Goal: Task Accomplishment & Management: Use online tool/utility

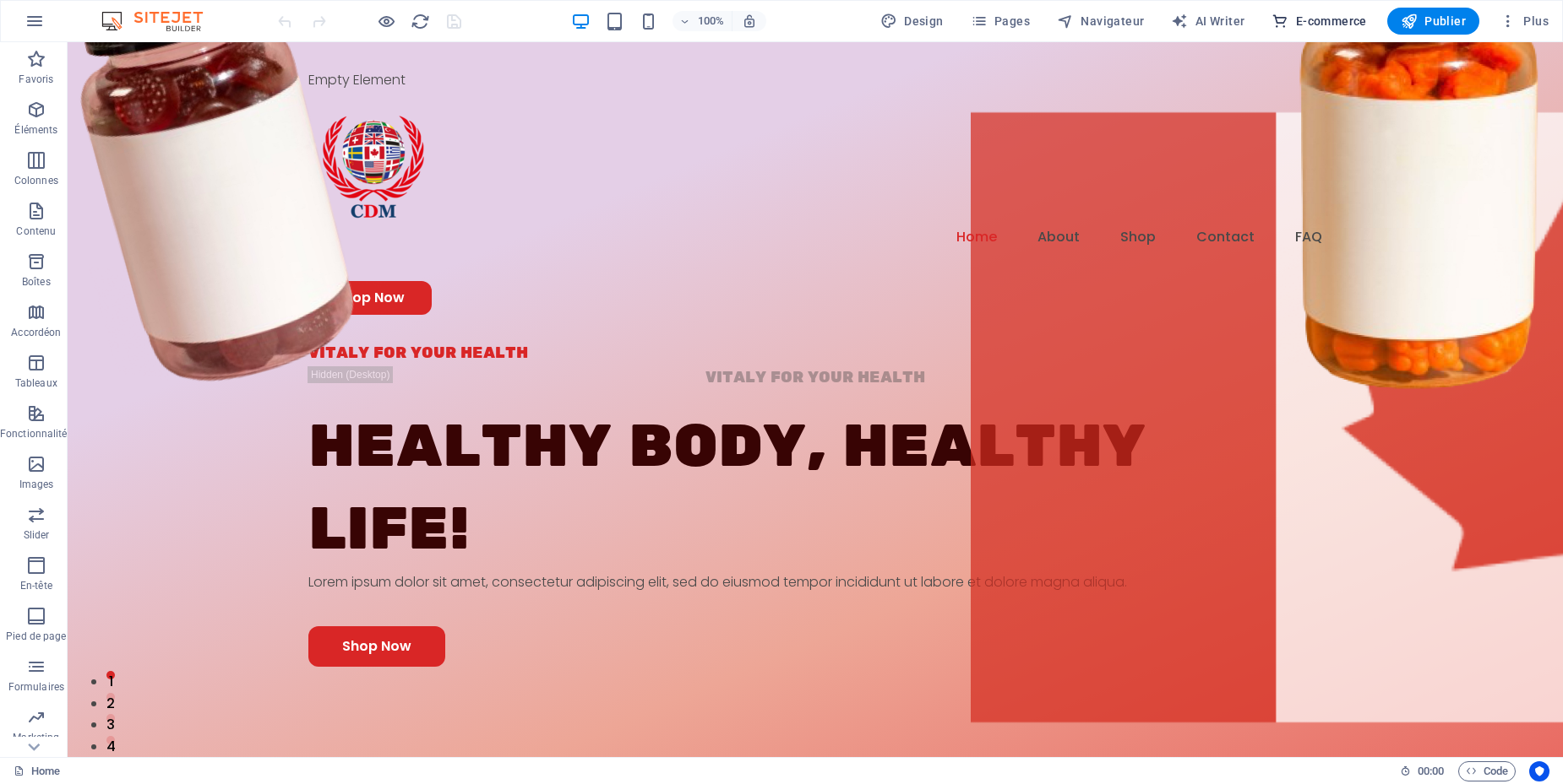
click at [1347, 29] on span "E-commerce" at bounding box center [1318, 21] width 94 height 17
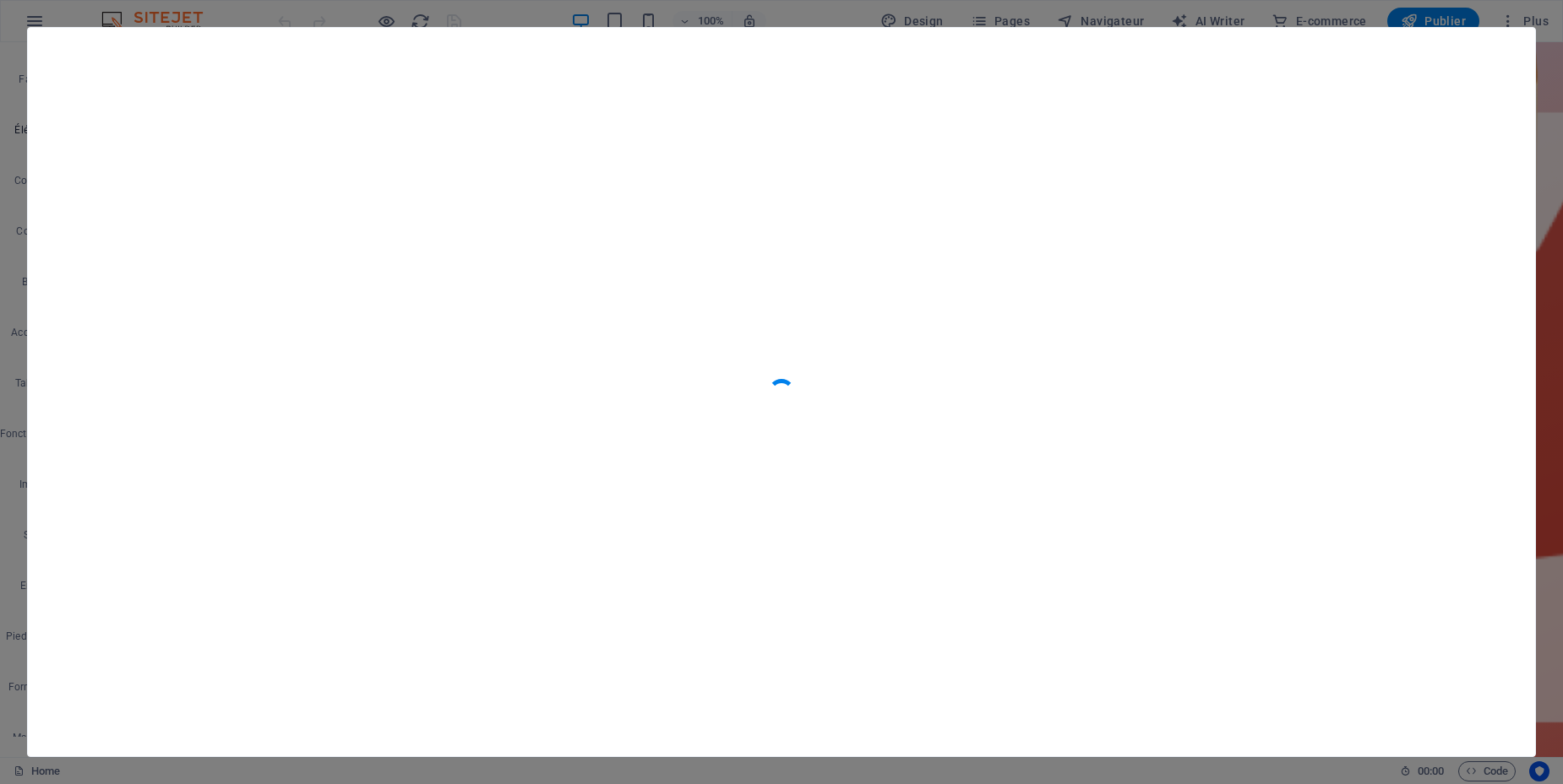
scroll to position [16269, 0]
click at [1504, 56] on icon "button" at bounding box center [1504, 59] width 20 height 20
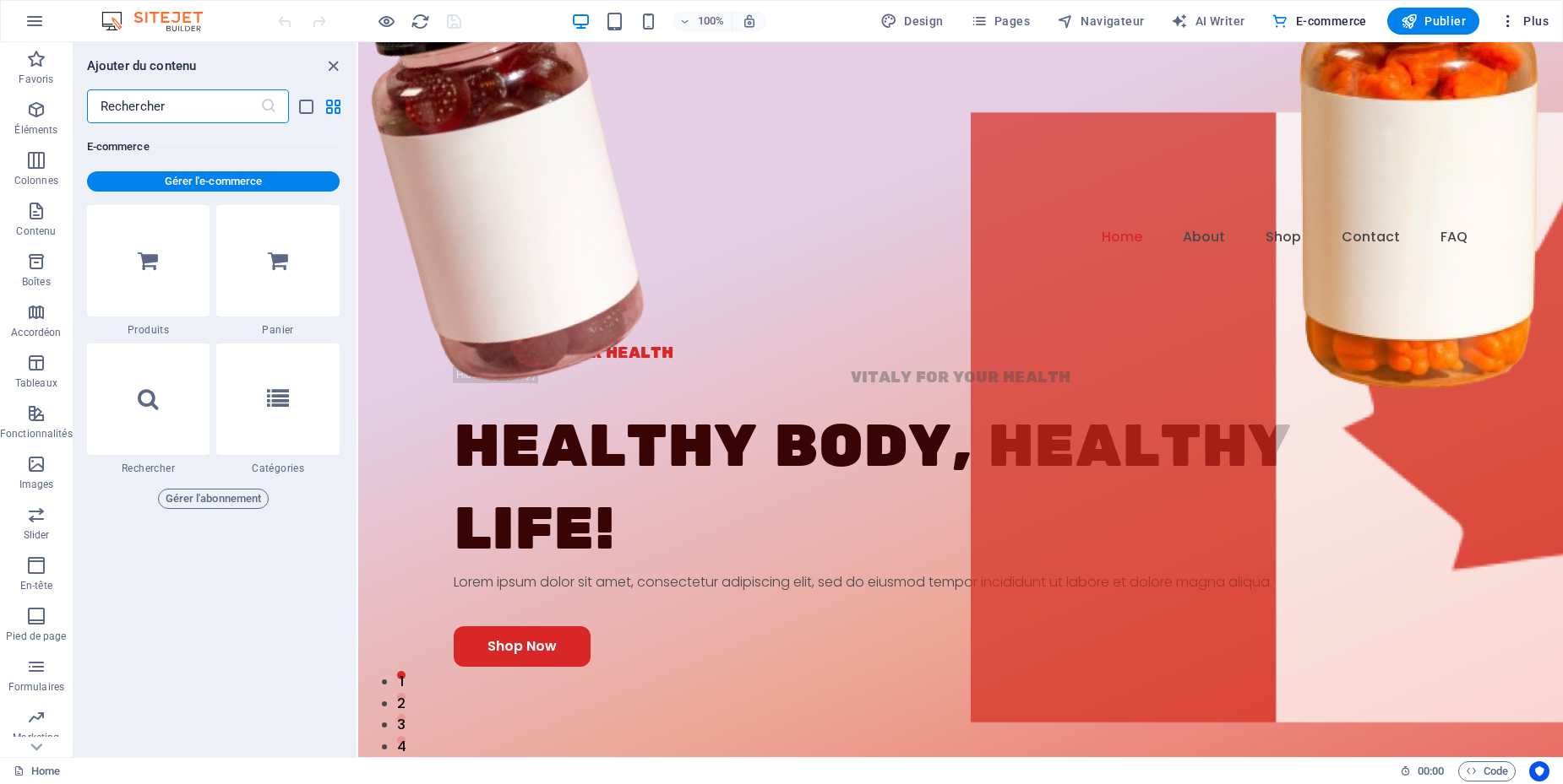
click at [1524, 23] on span "Plus" at bounding box center [1524, 21] width 49 height 17
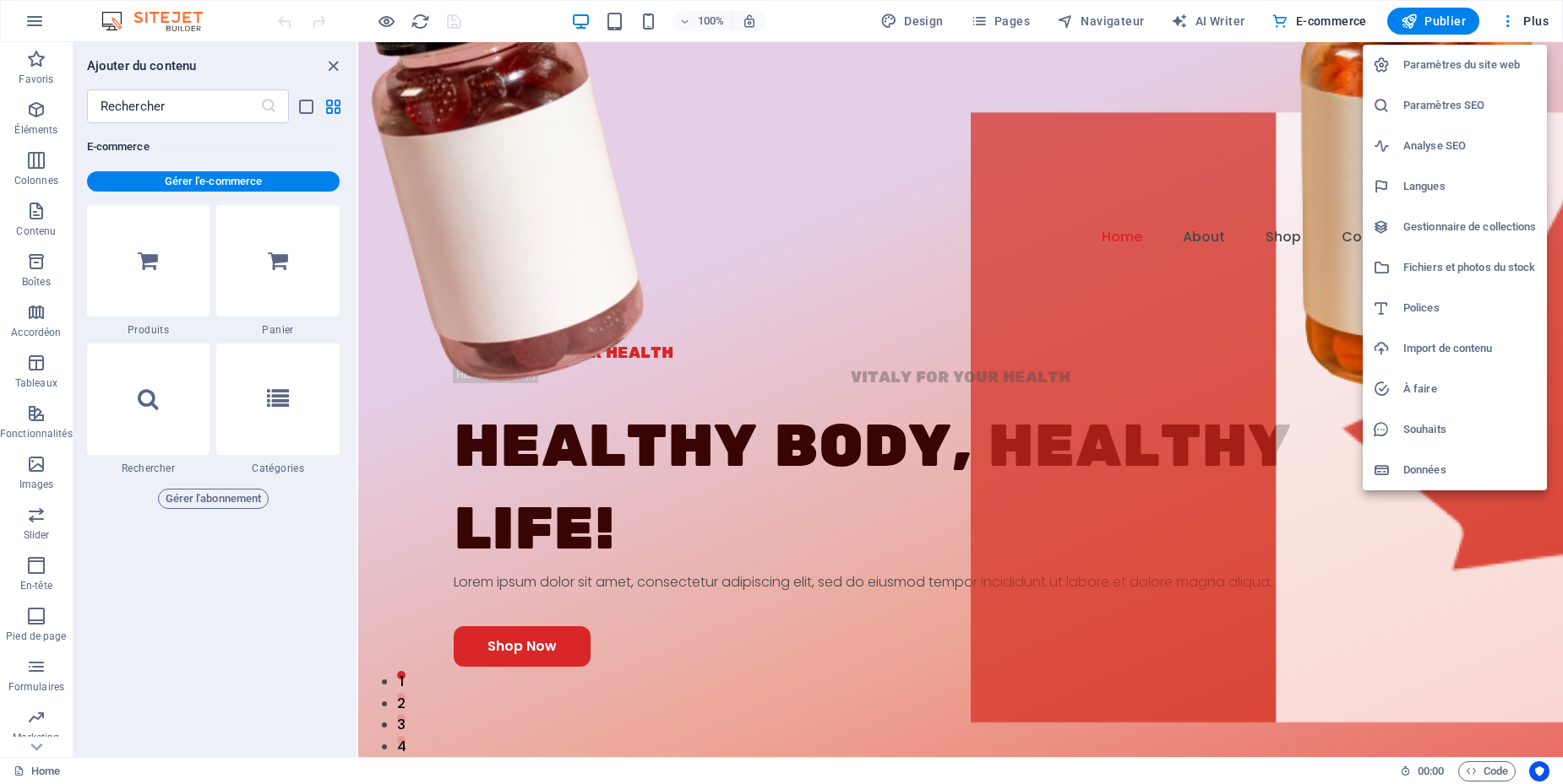
click at [1515, 31] on div at bounding box center [781, 392] width 1563 height 784
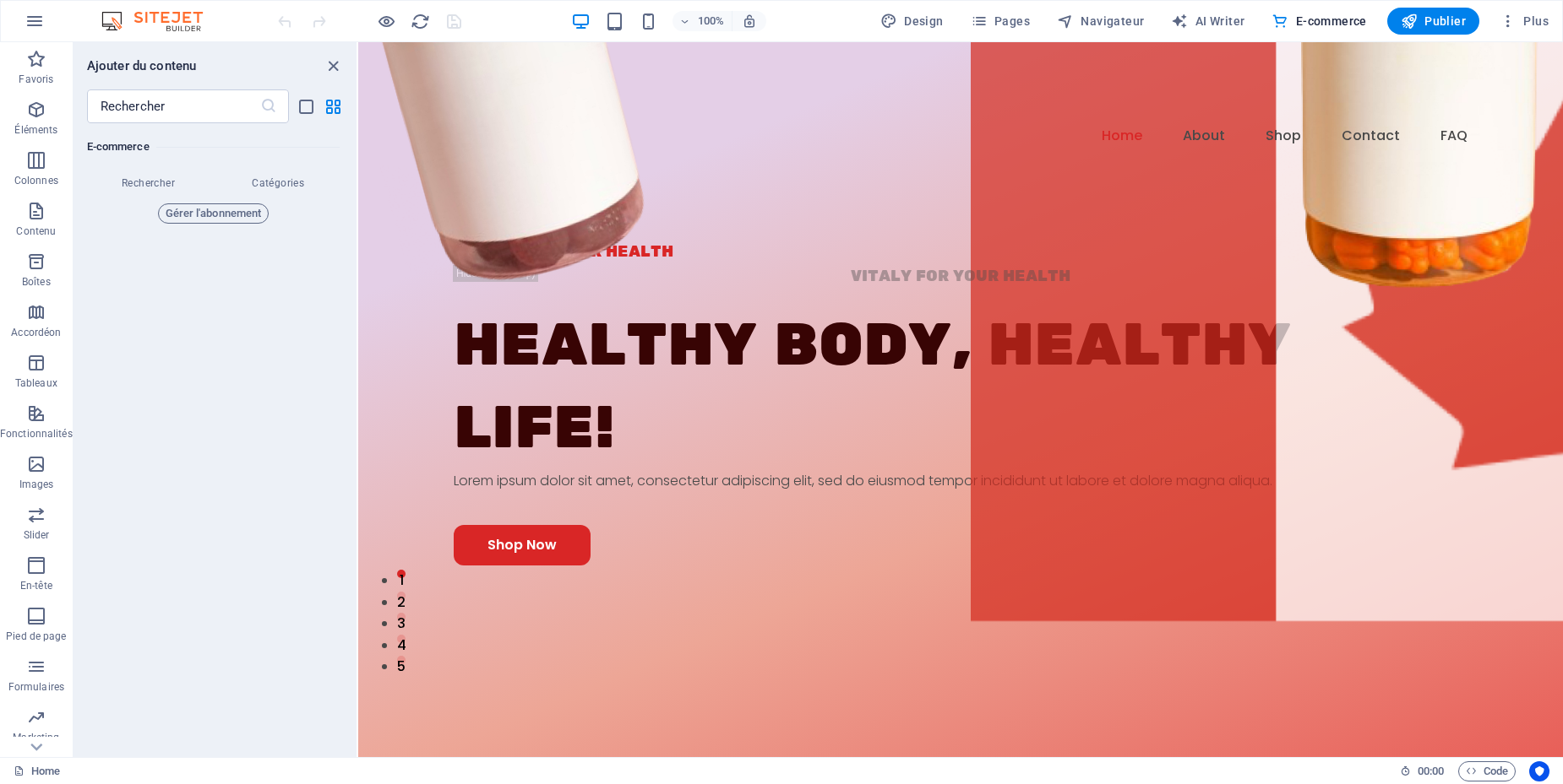
scroll to position [16565, 0]
click at [38, 748] on icon at bounding box center [37, 748] width 12 height 8
click at [35, 730] on icon "button" at bounding box center [37, 724] width 20 height 20
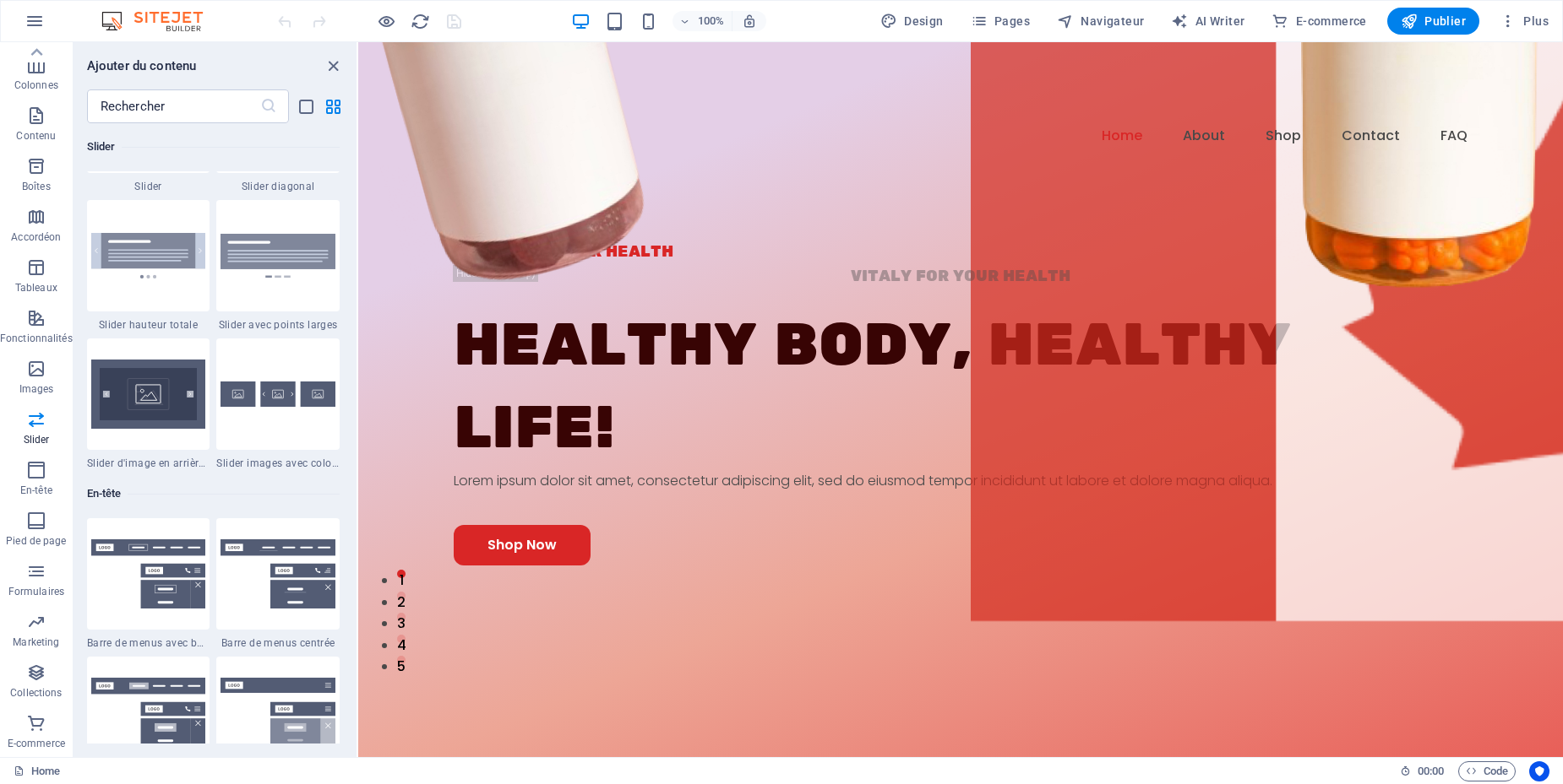
scroll to position [9778, 0]
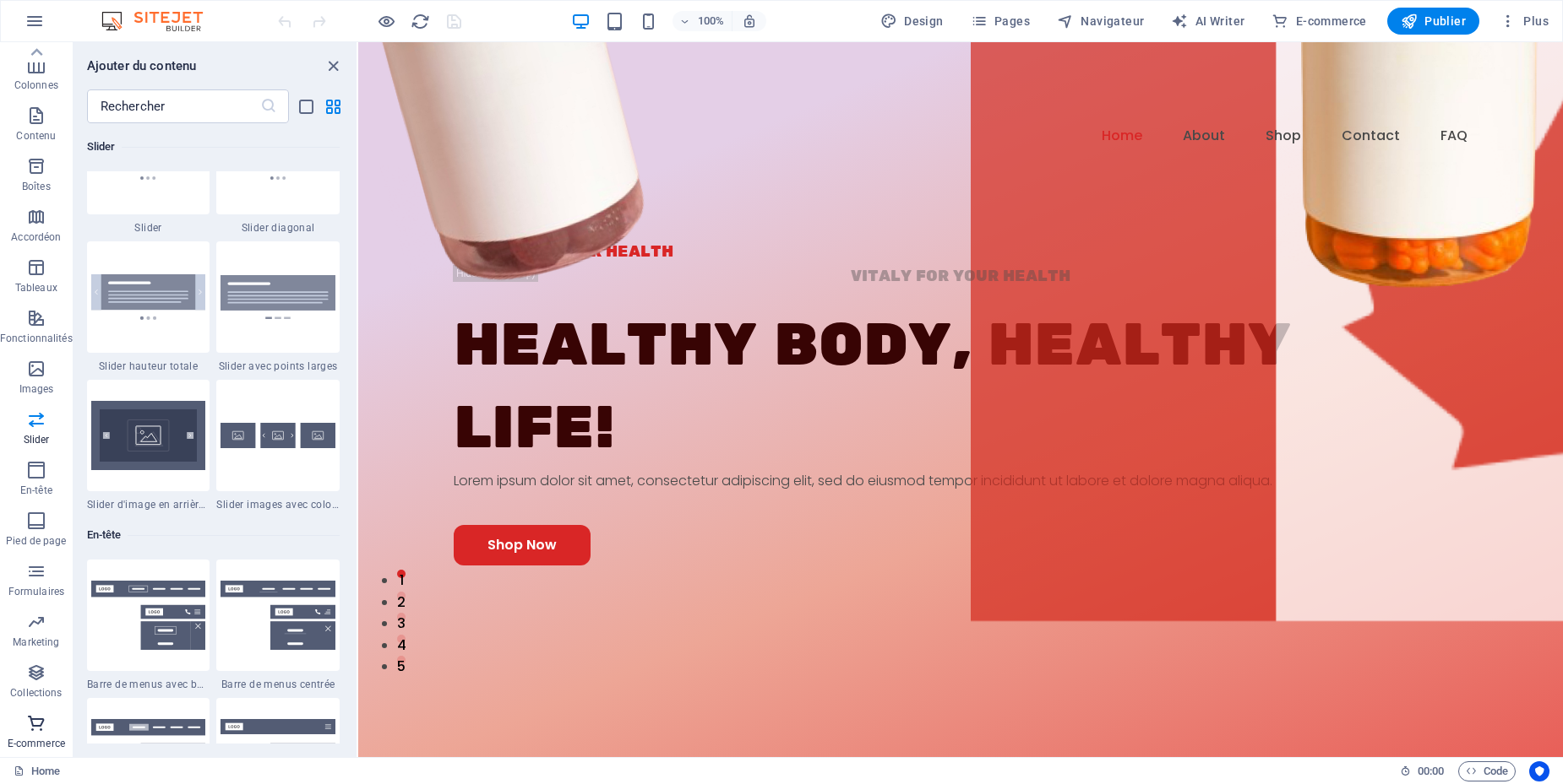
click at [37, 735] on span "E-commerce" at bounding box center [37, 734] width 73 height 41
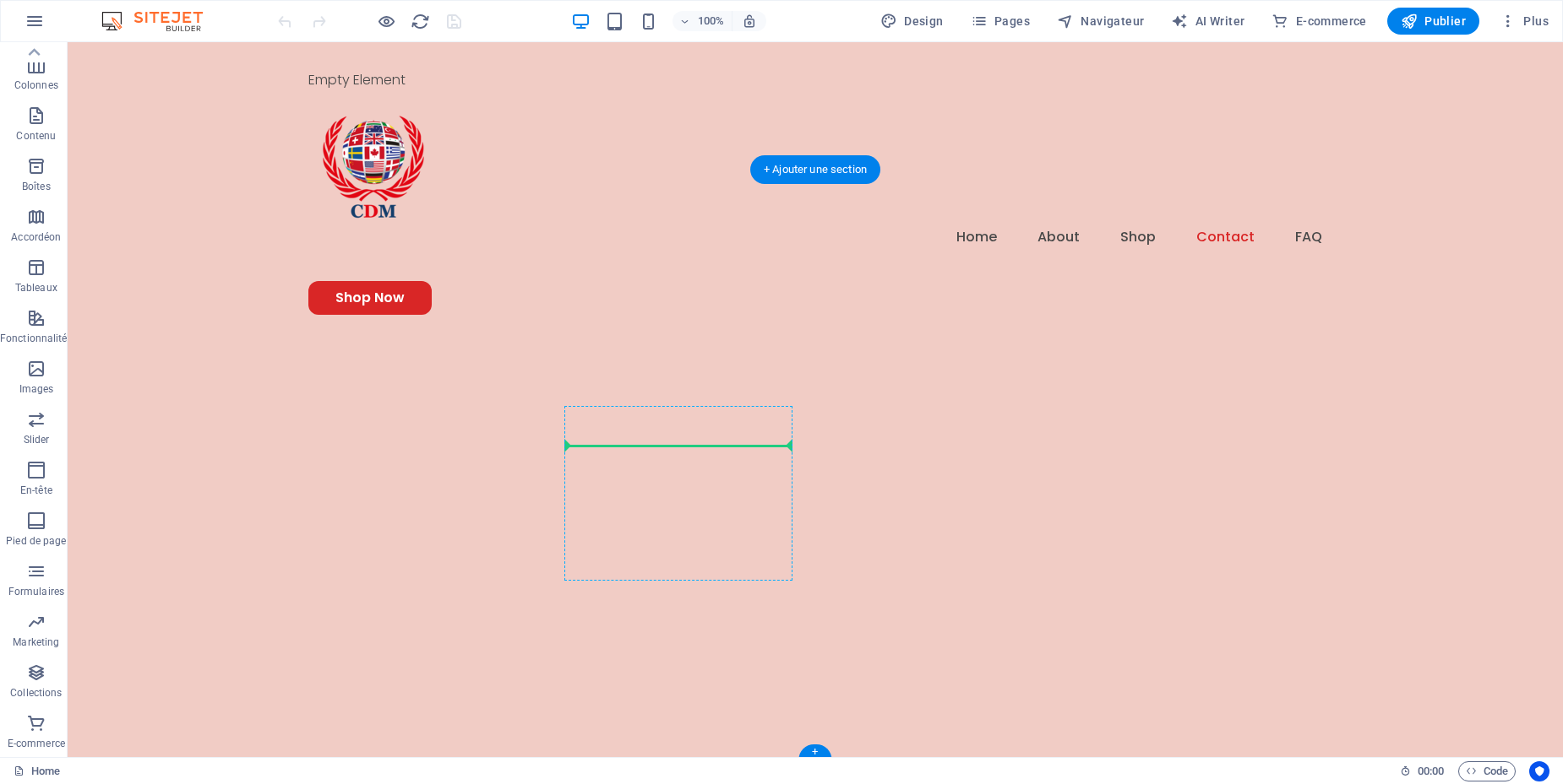
scroll to position [5494, 0]
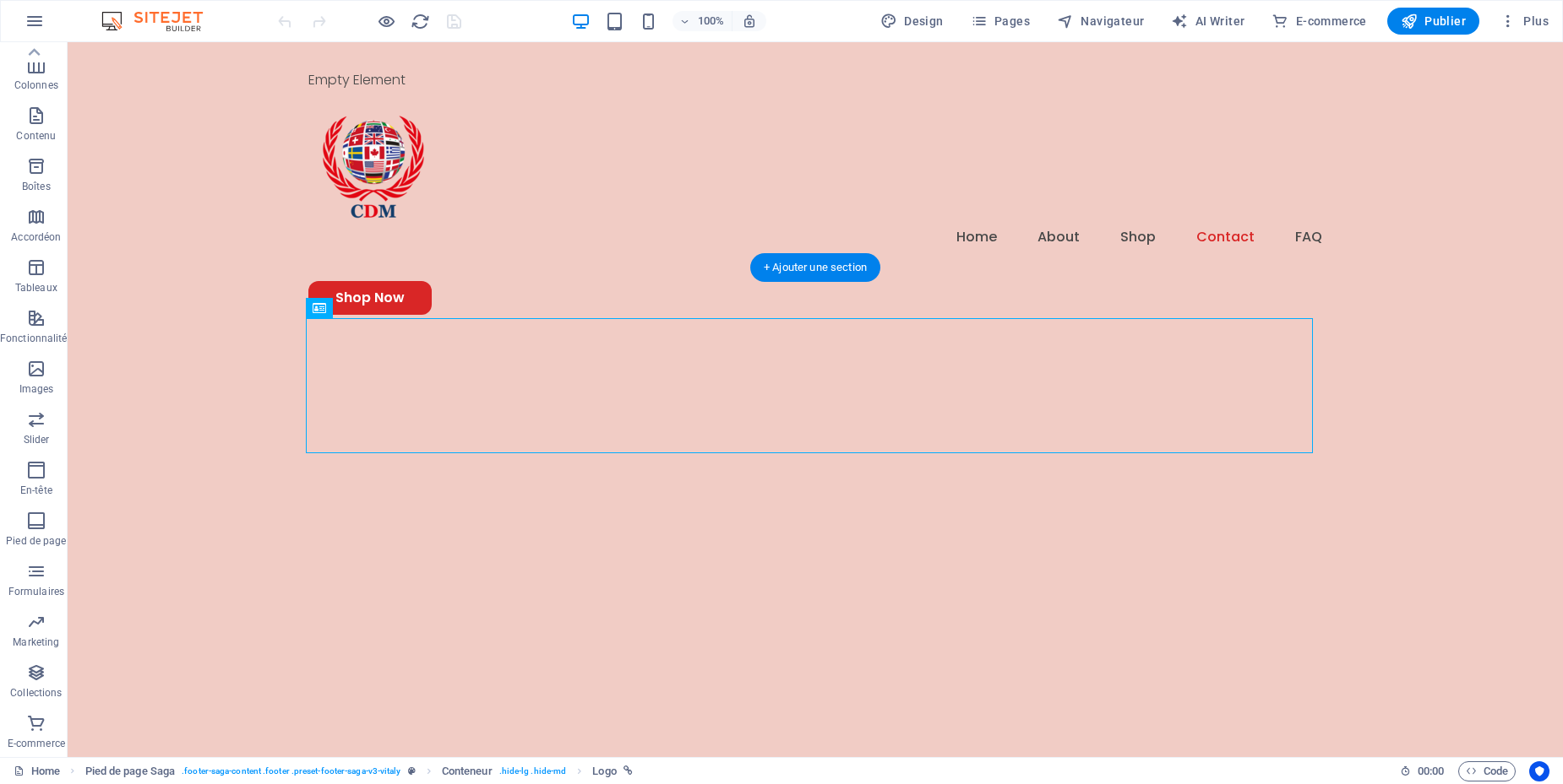
click at [344, 303] on span "Conteneur" at bounding box center [335, 308] width 48 height 10
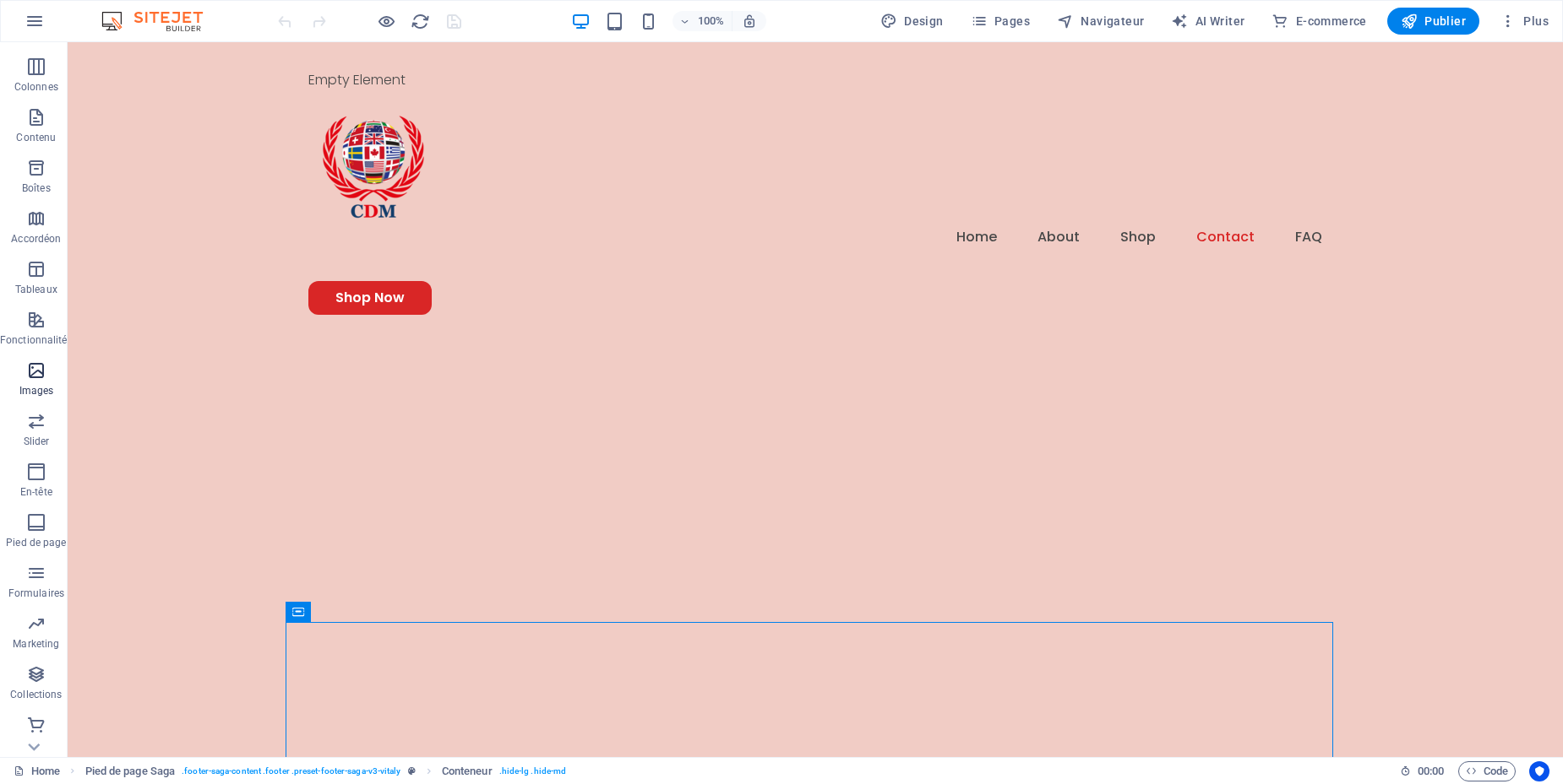
scroll to position [95, 0]
click at [48, 735] on span "E-commerce" at bounding box center [37, 734] width 73 height 41
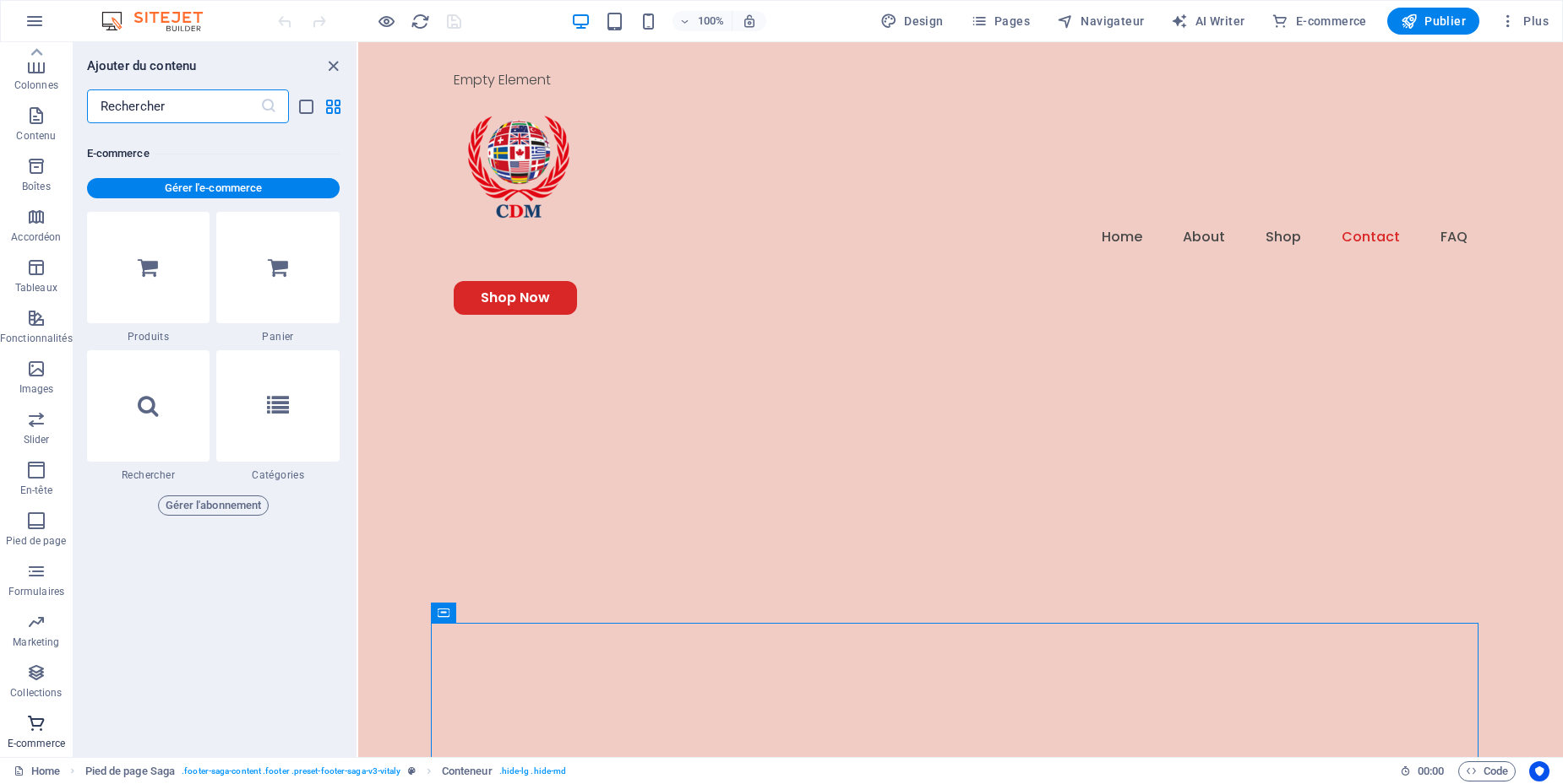
scroll to position [16269, 0]
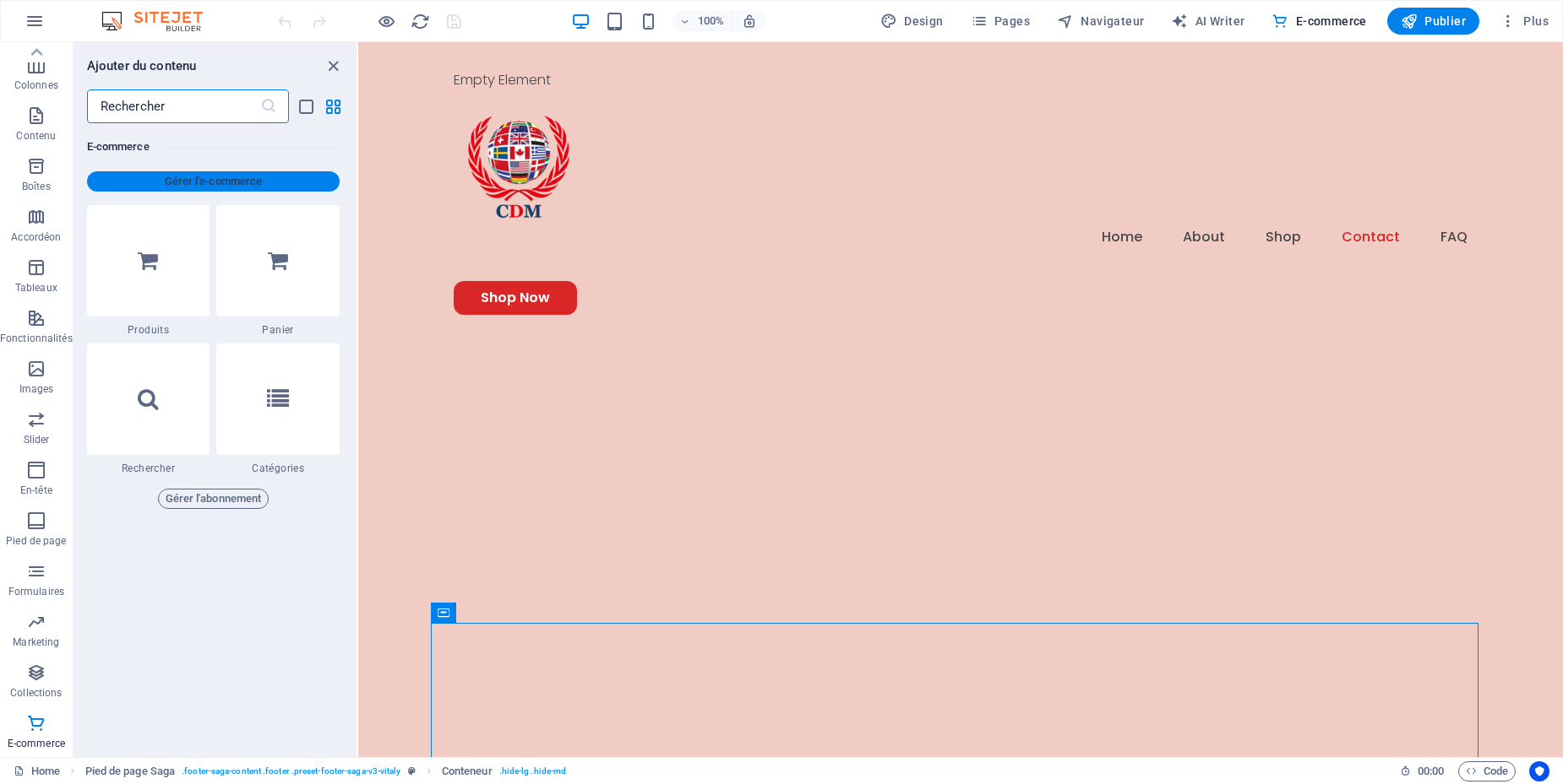
click at [210, 182] on span "Gérer l'e-commerce" at bounding box center [213, 182] width 239 height 20
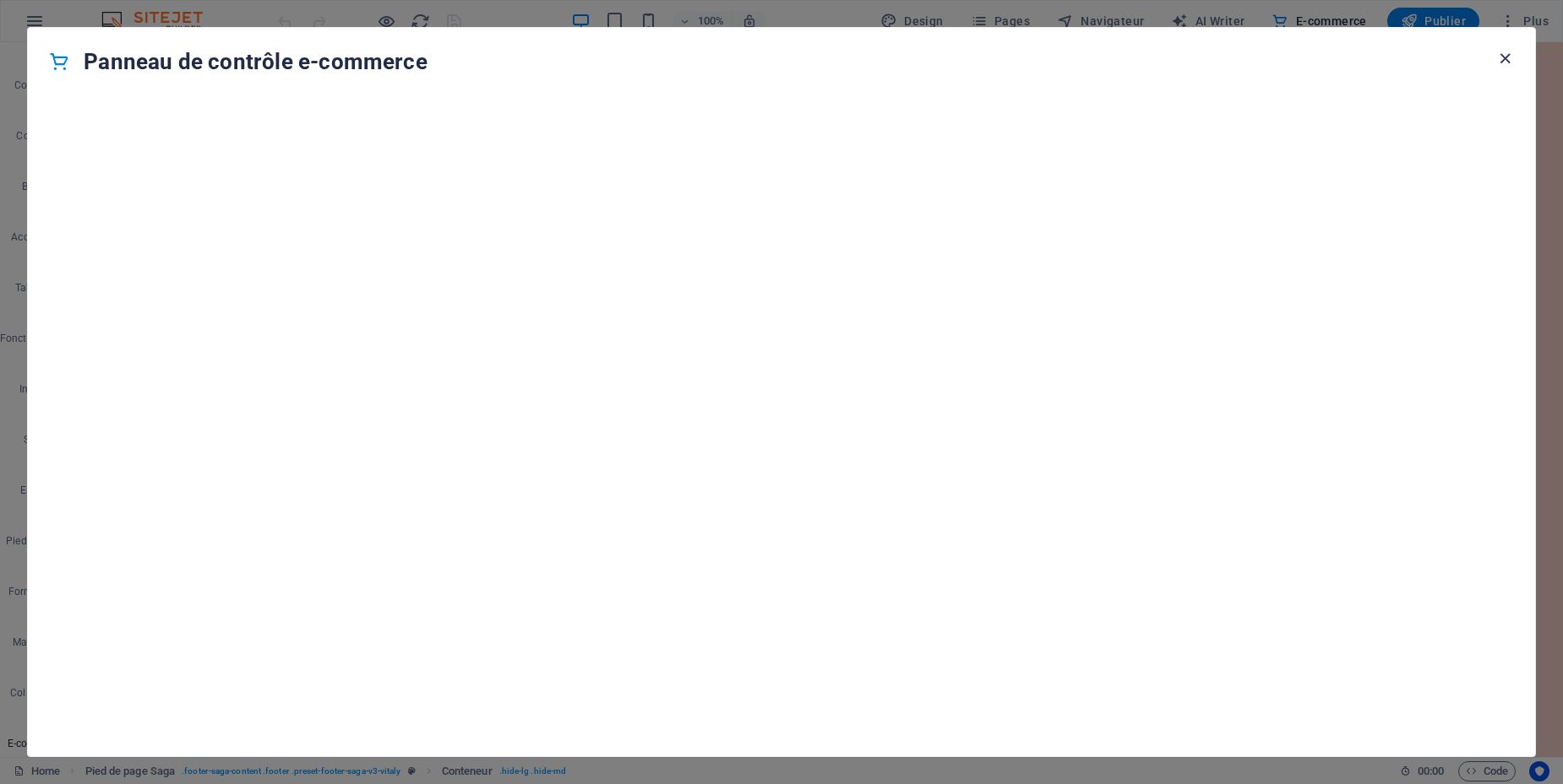
click at [1510, 63] on icon "button" at bounding box center [1504, 59] width 20 height 20
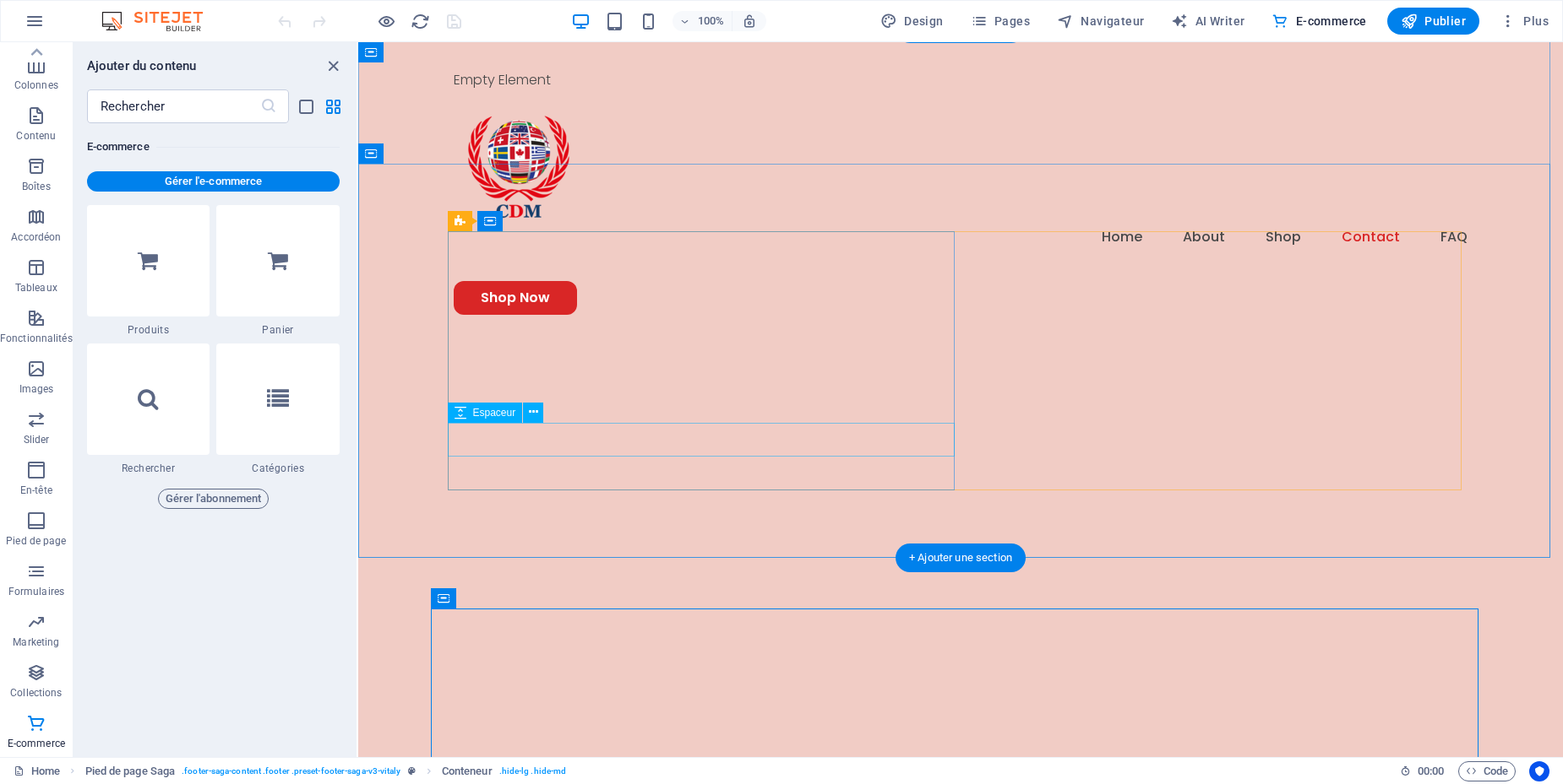
scroll to position [5414, 0]
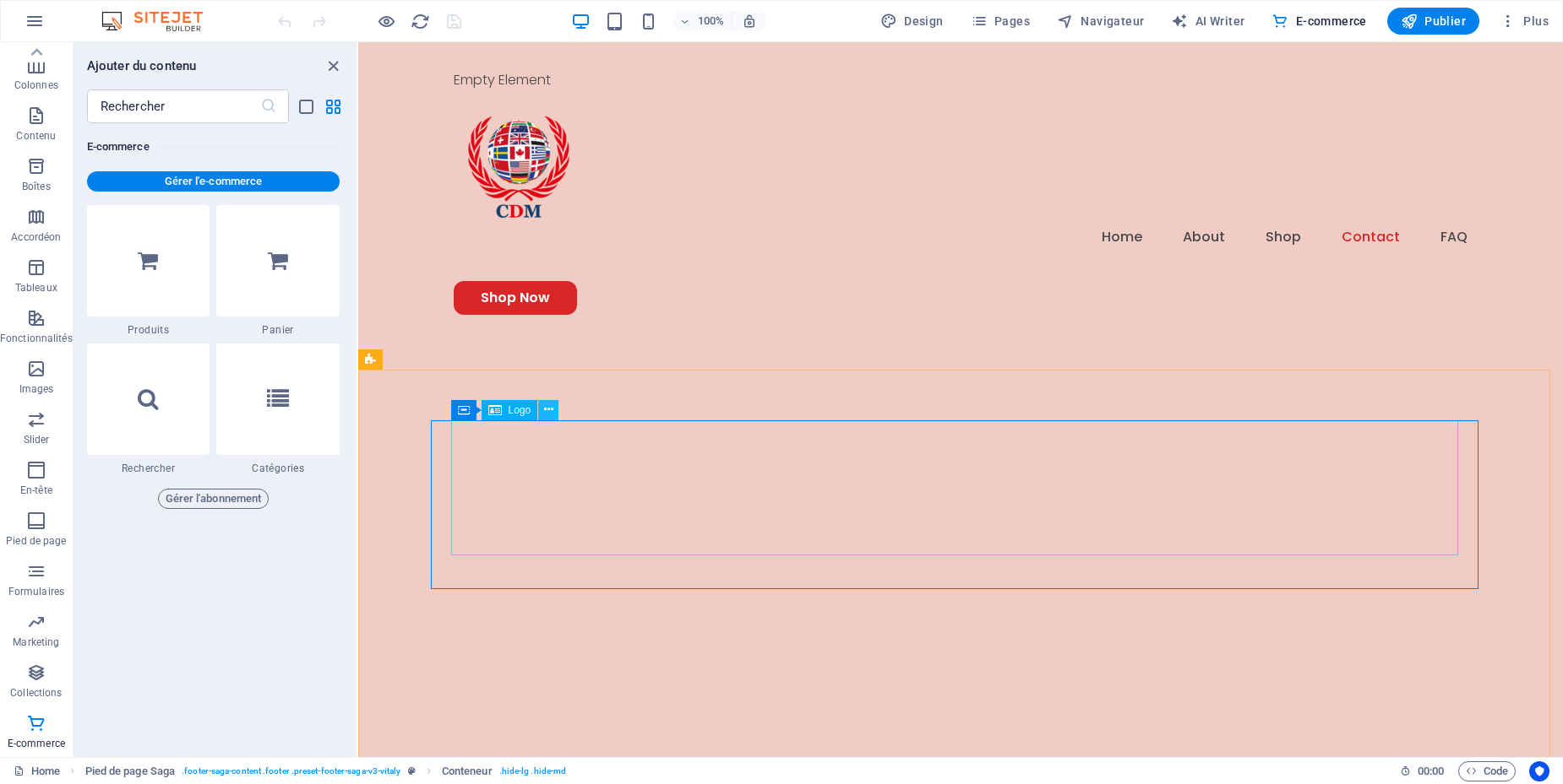
click at [551, 417] on icon at bounding box center [548, 410] width 9 height 18
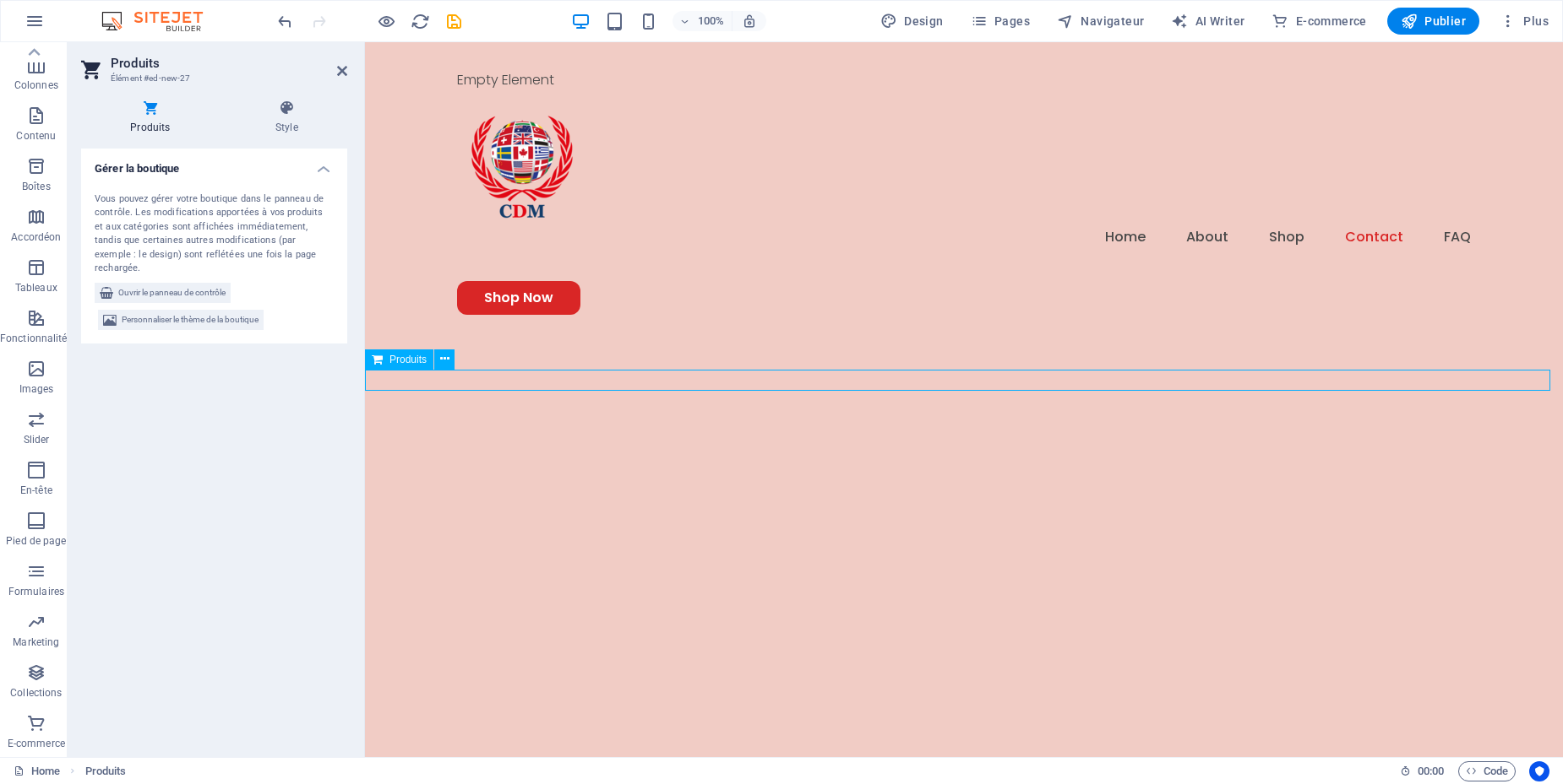
click at [204, 283] on span "Ouvrir le panneau de contrôle" at bounding box center [171, 293] width 107 height 20
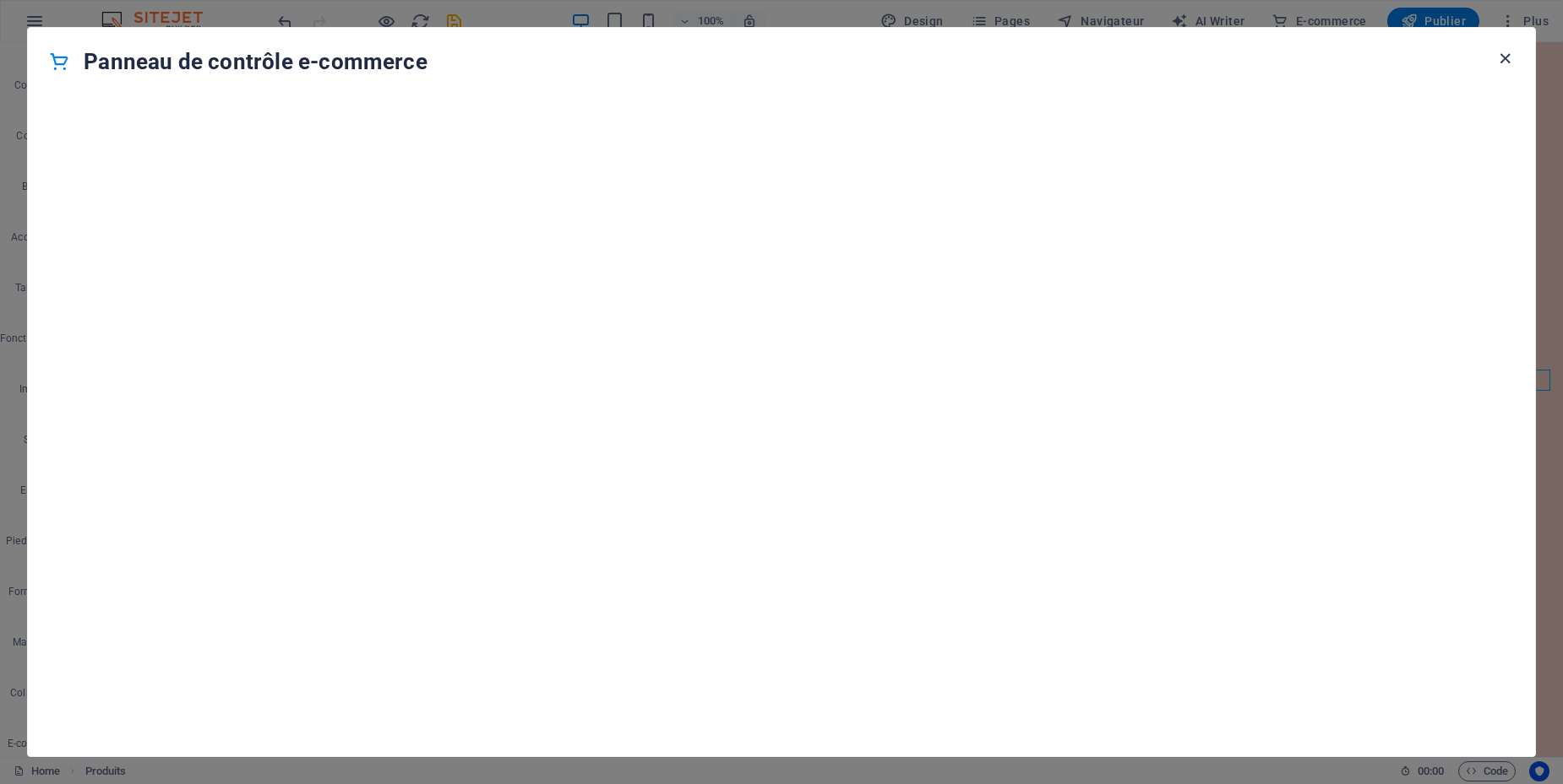
click at [1510, 64] on icon "button" at bounding box center [1504, 59] width 20 height 20
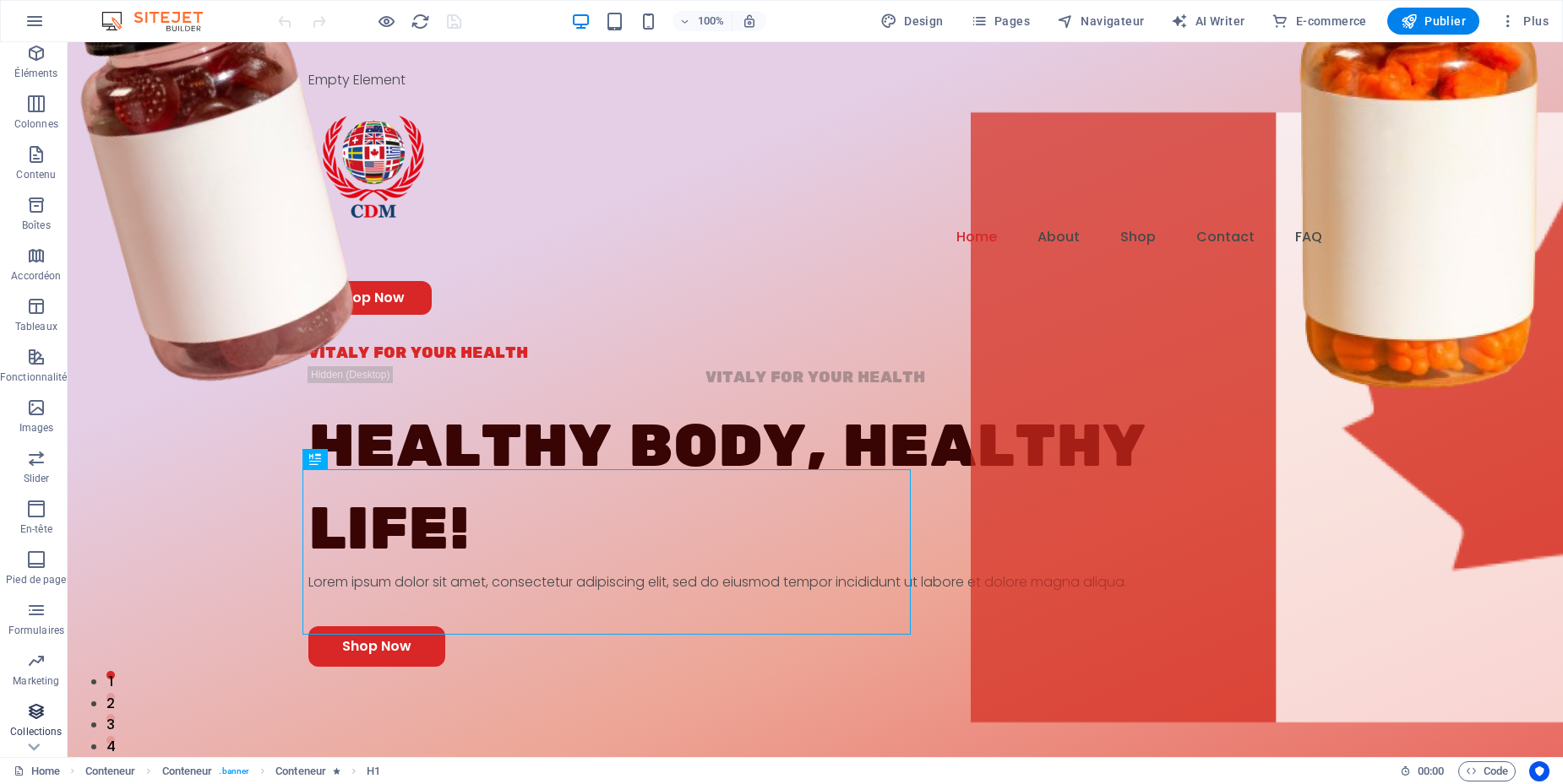
scroll to position [95, 0]
click at [37, 729] on icon "button" at bounding box center [37, 724] width 20 height 20
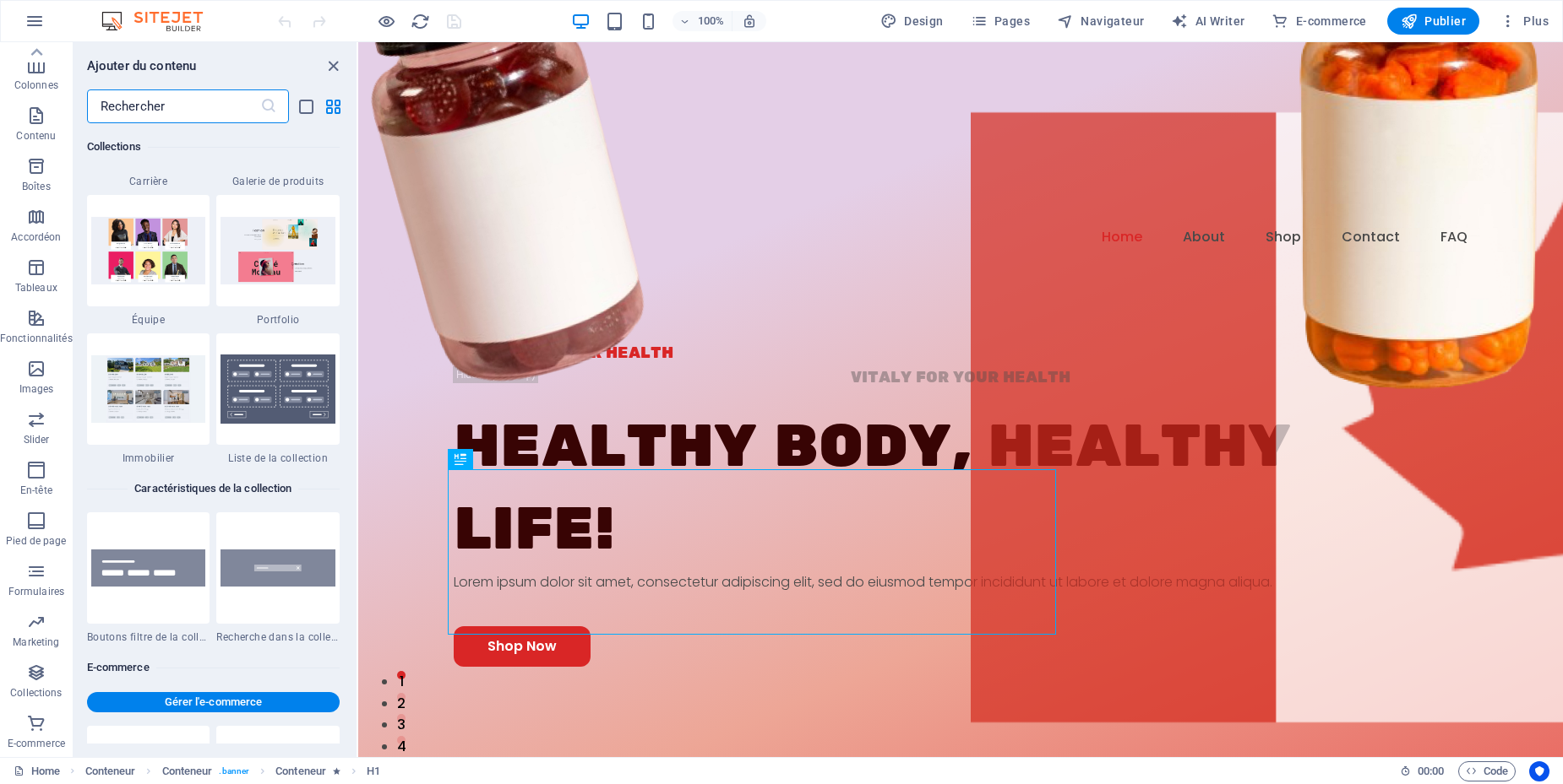
scroll to position [16269, 0]
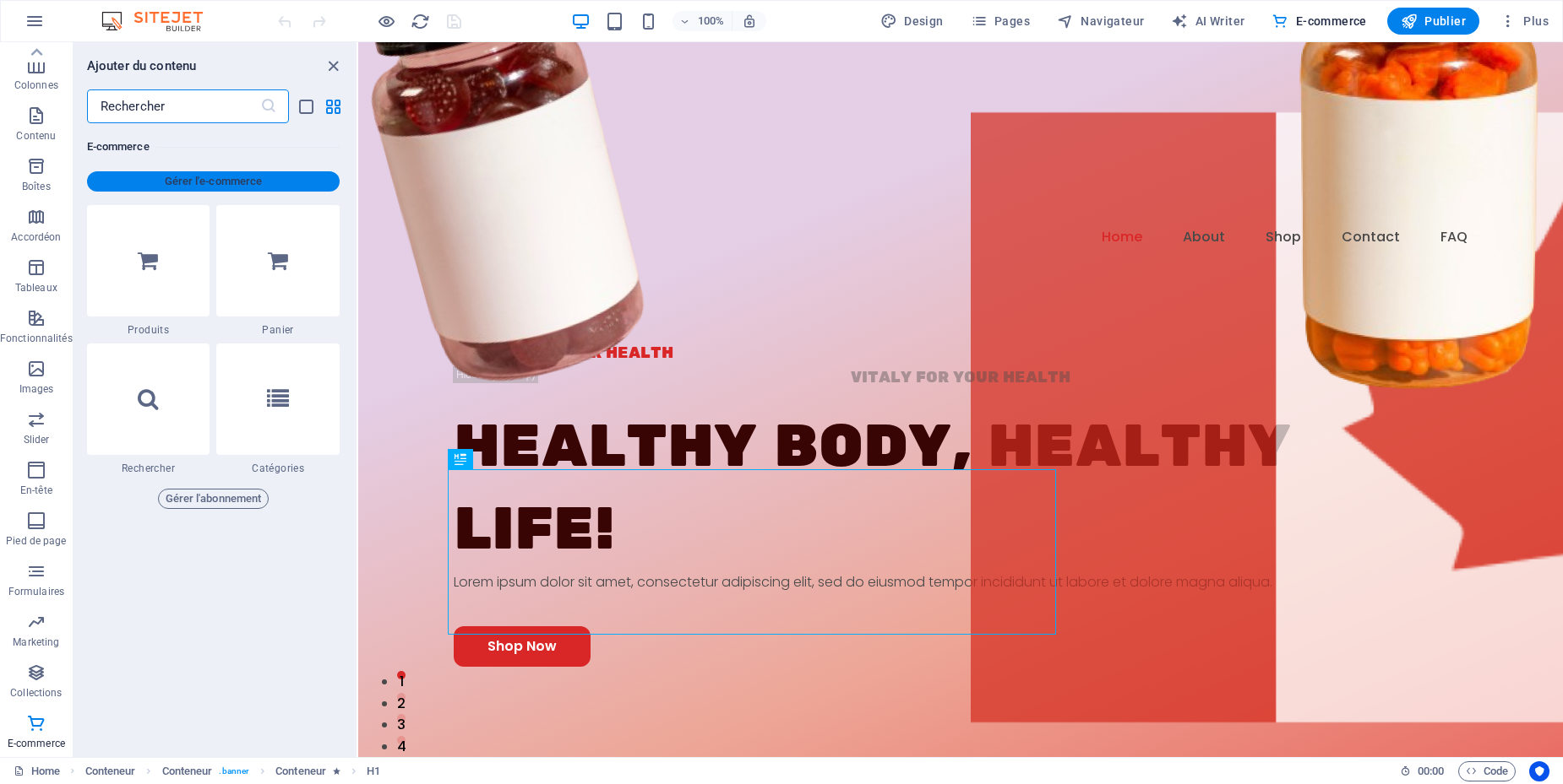
click at [216, 190] on span "Gérer l'e-commerce" at bounding box center [213, 182] width 239 height 20
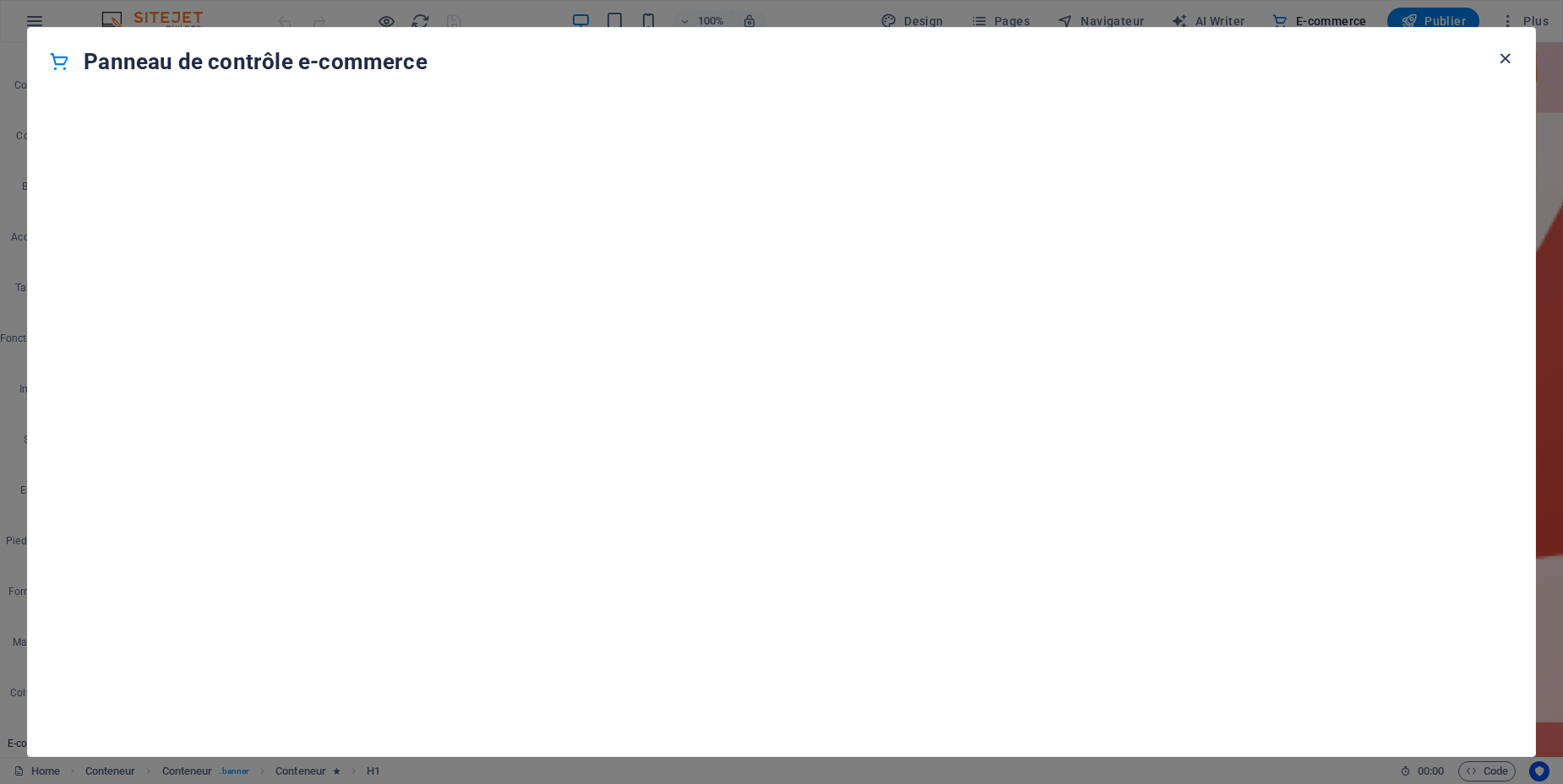
click at [1501, 57] on icon "button" at bounding box center [1504, 59] width 20 height 20
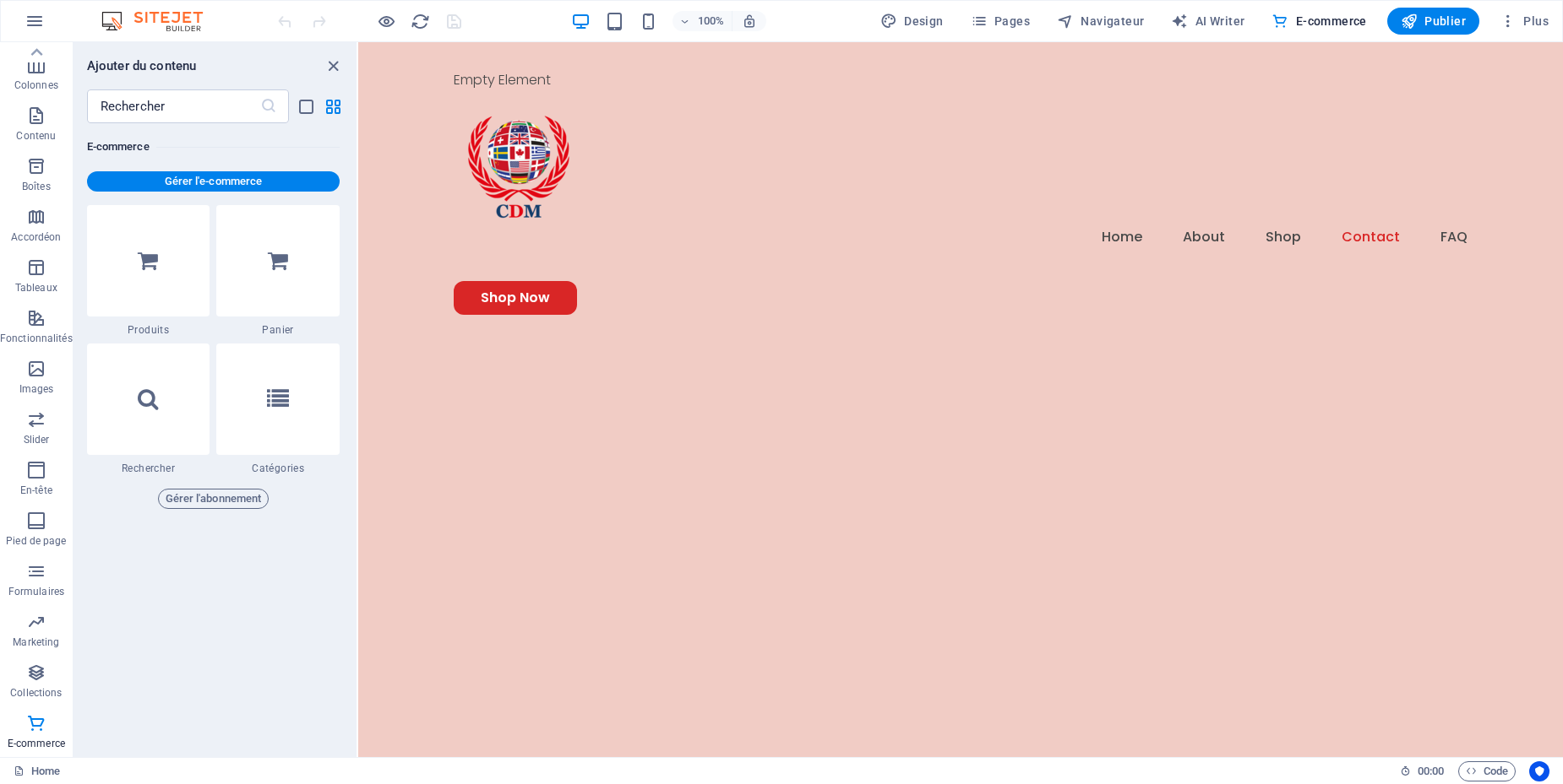
scroll to position [5415, 0]
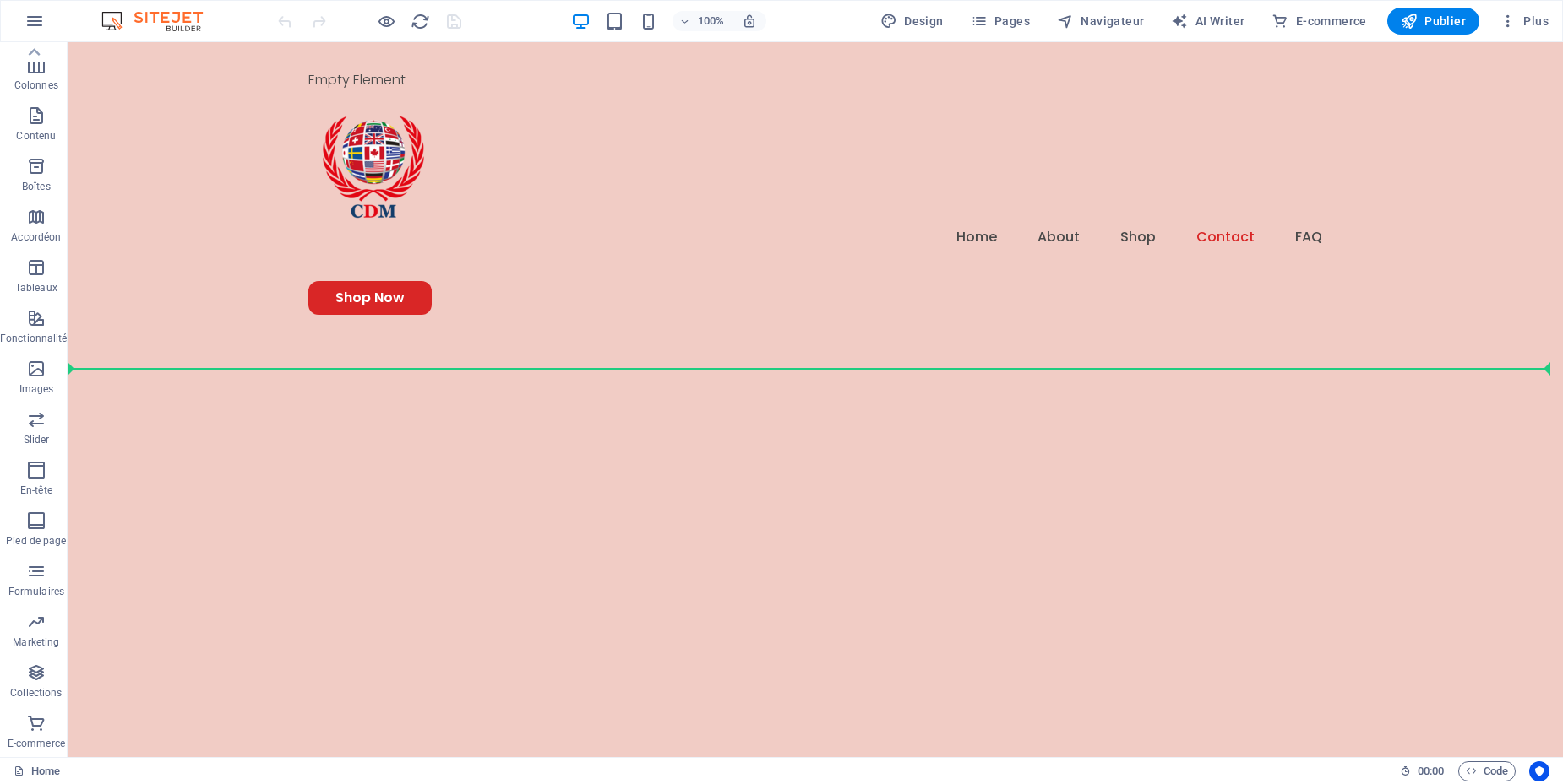
scroll to position [5393, 0]
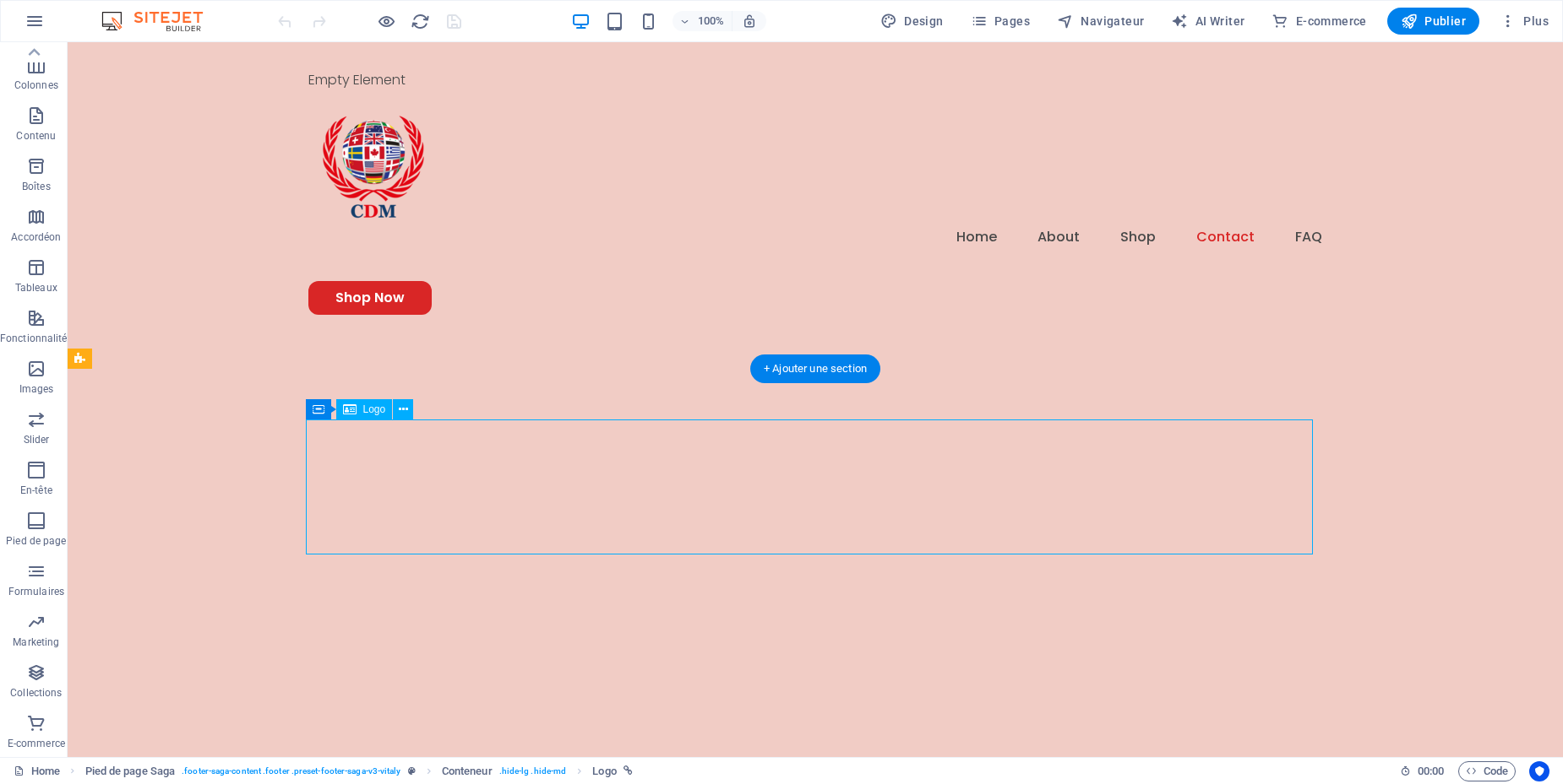
select select "px"
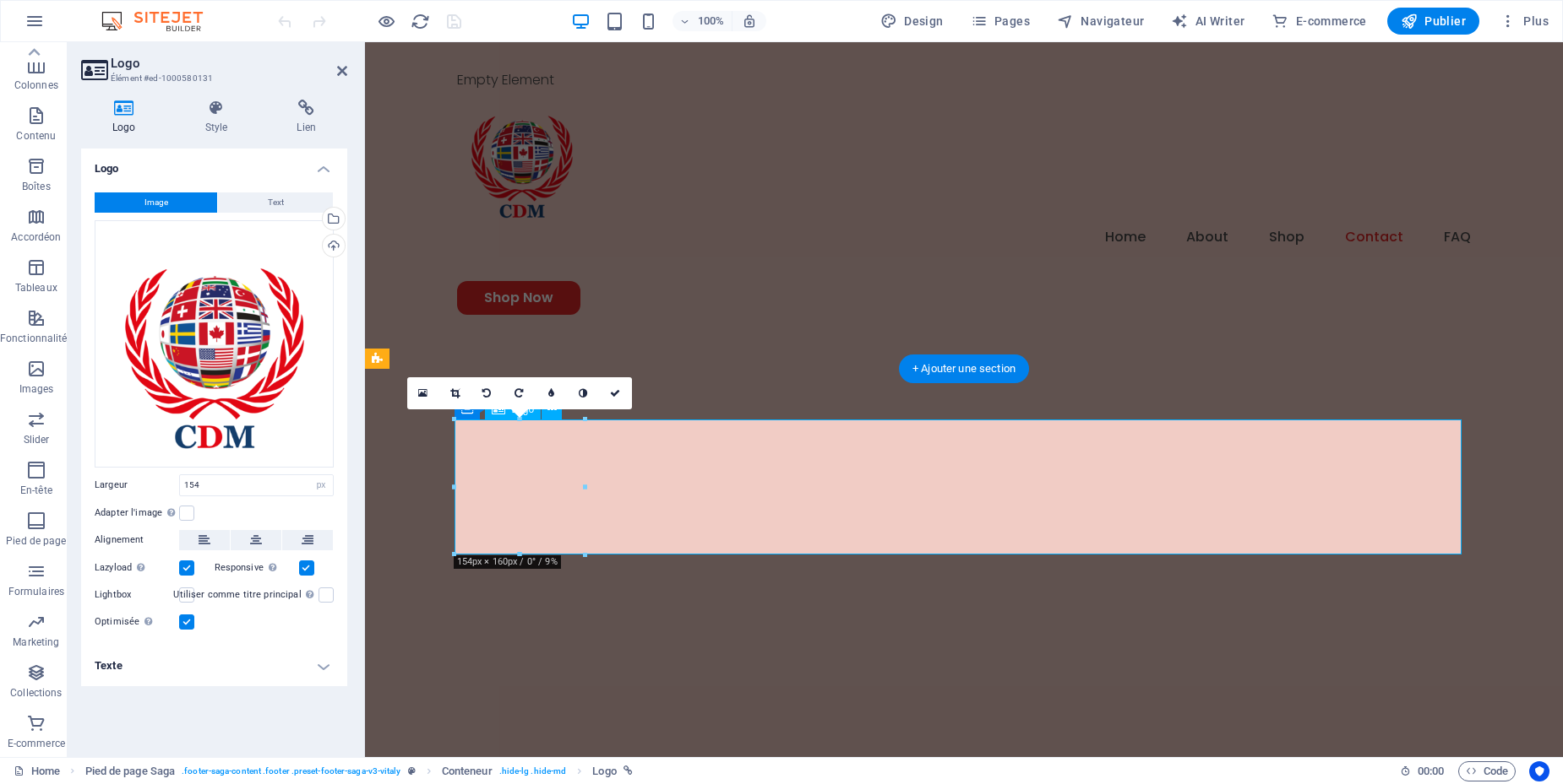
scroll to position [5415, 0]
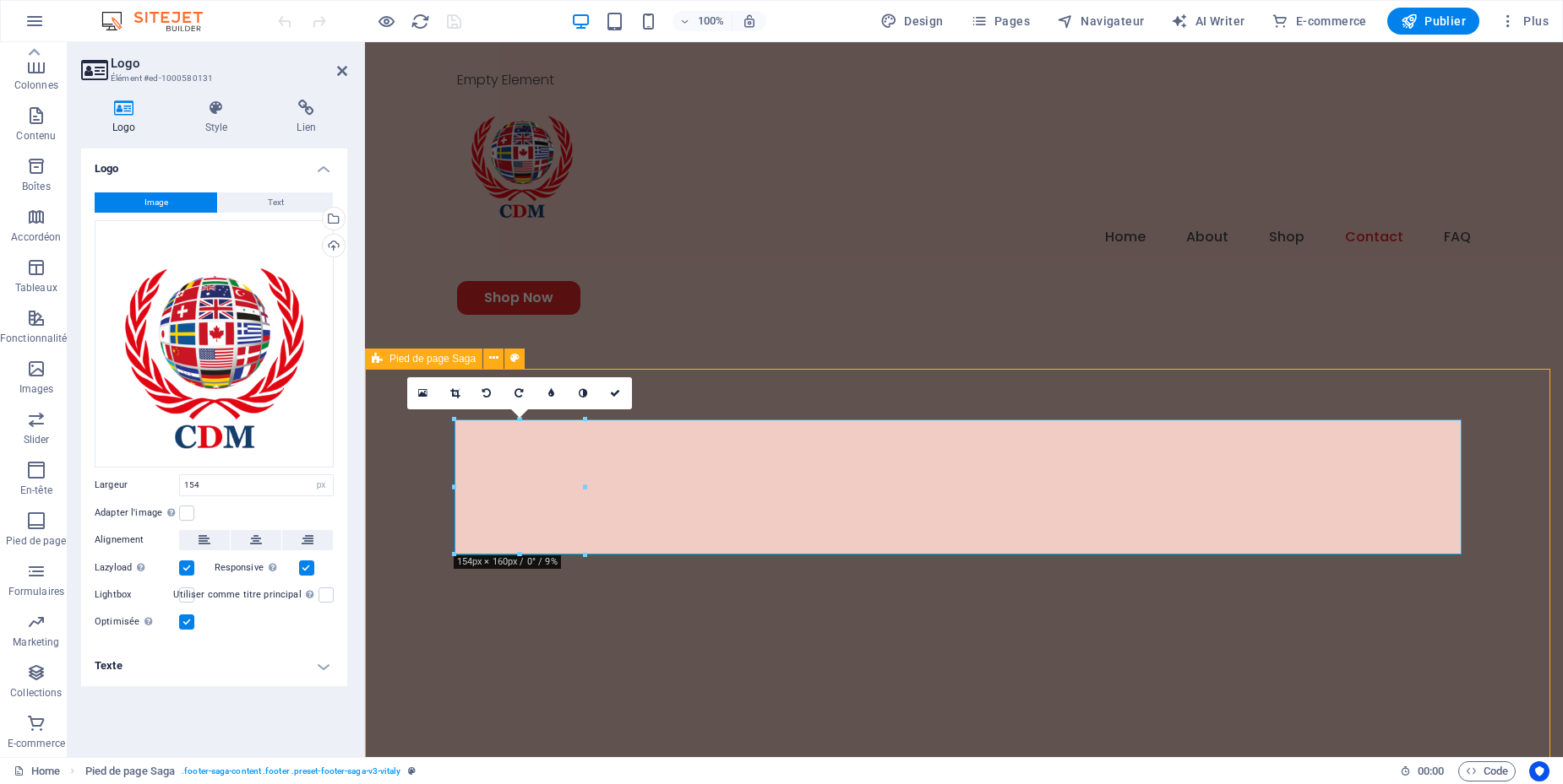
scroll to position [5393, 0]
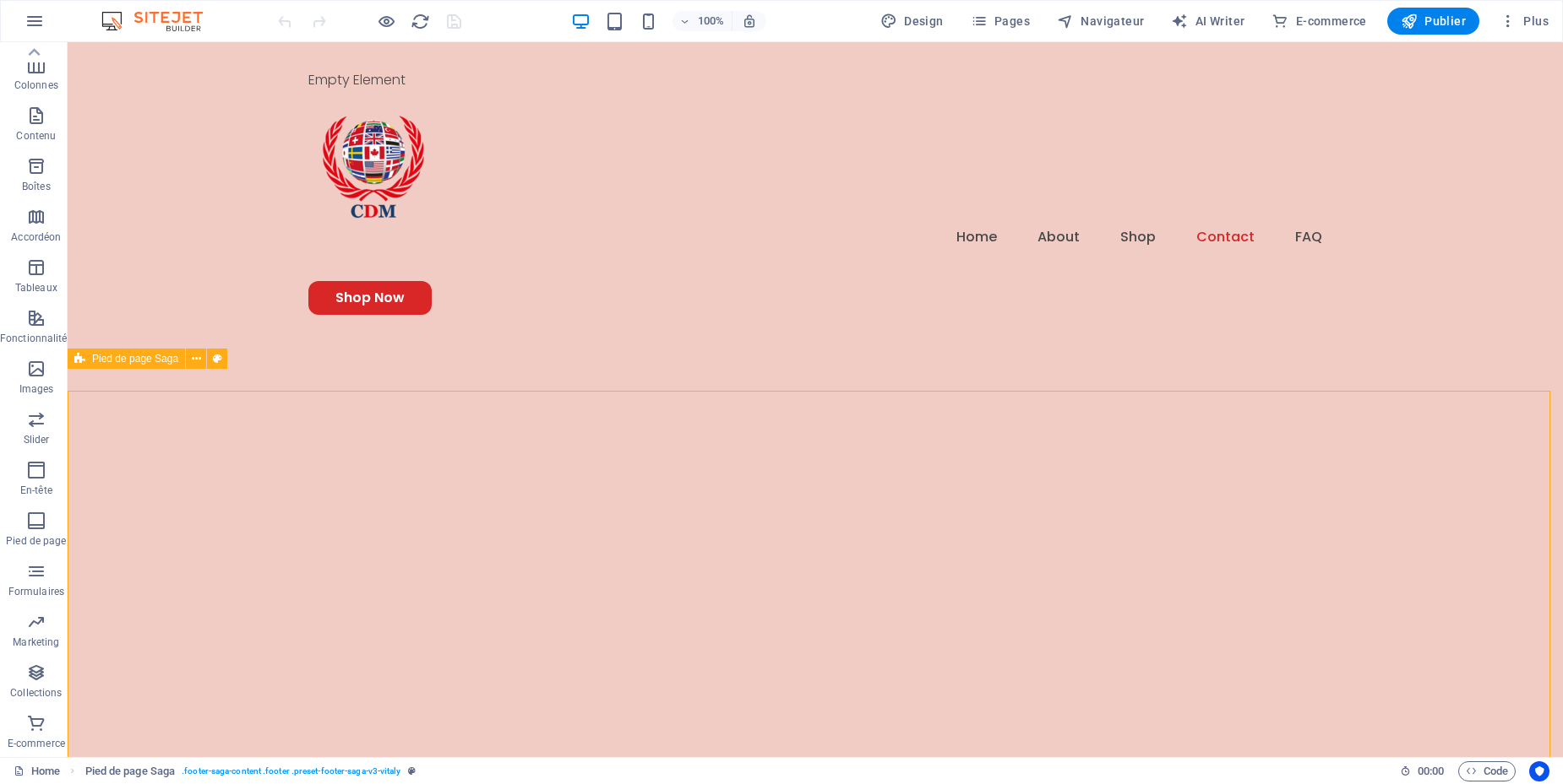
select select "footer"
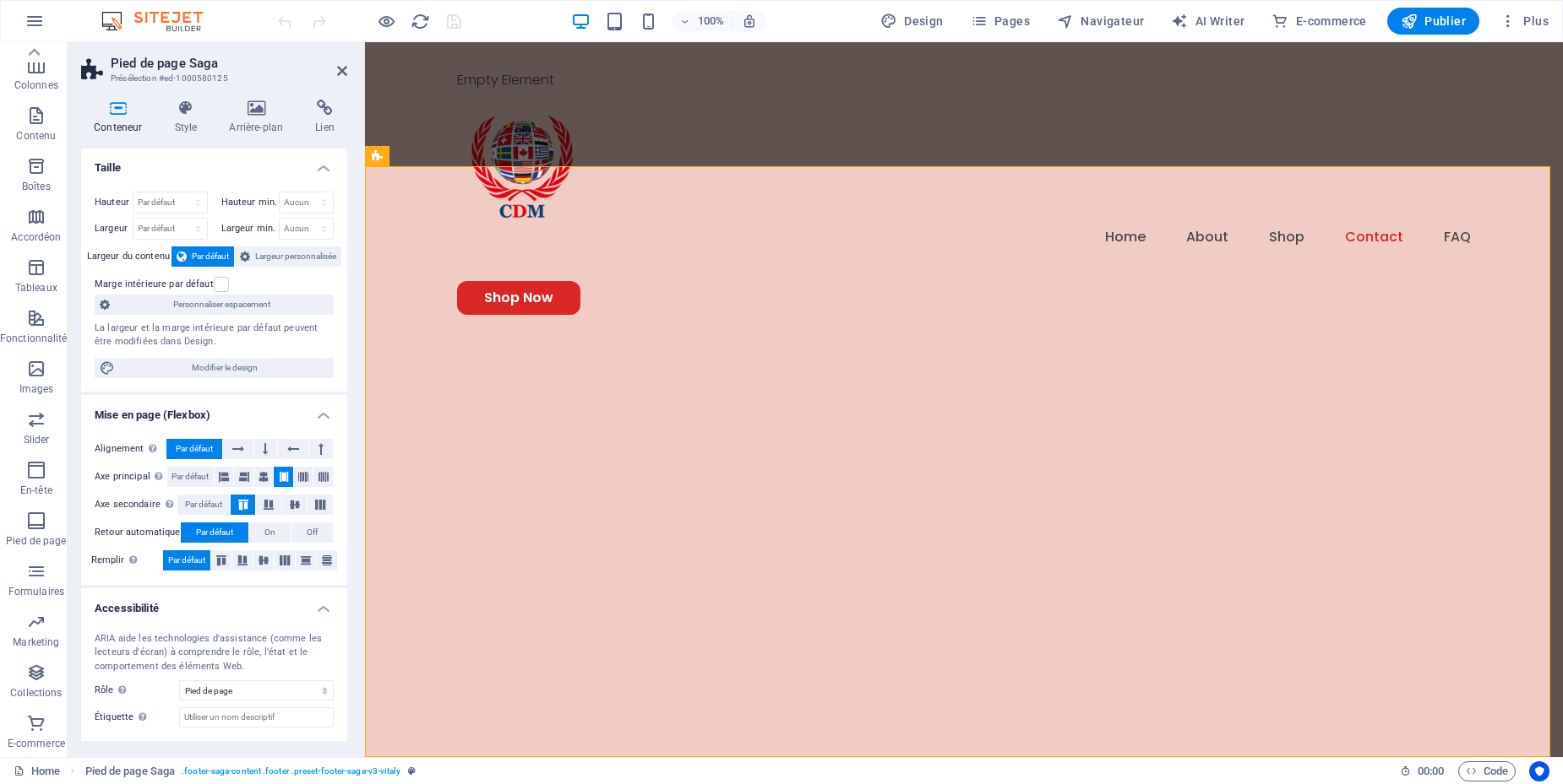
scroll to position [0, 0]
click at [841, 210] on div "Empty Element Menu Home About Shop Contact FAQ Shop Now" at bounding box center [964, 192] width 1198 height 300
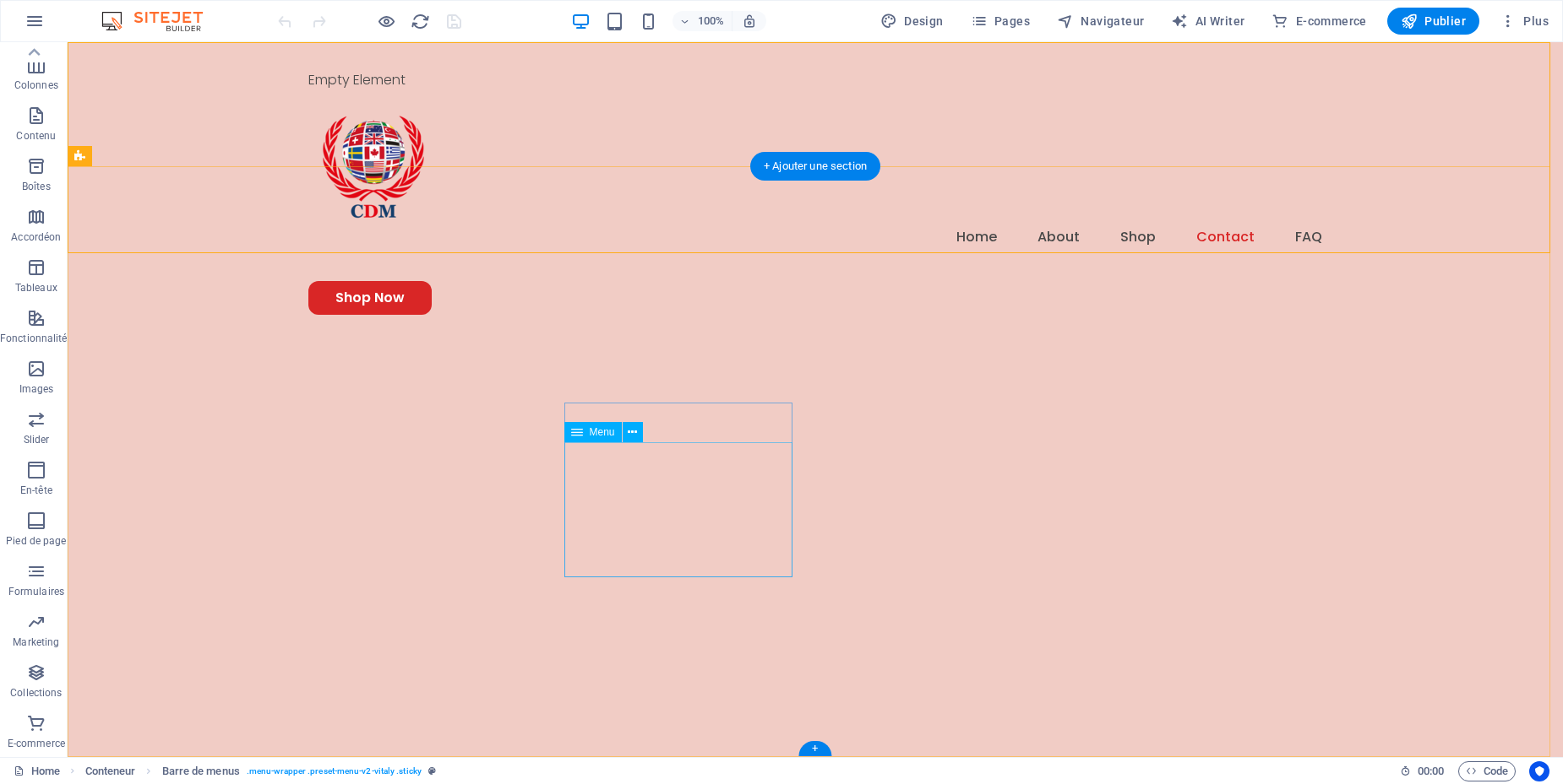
scroll to position [5190, 0]
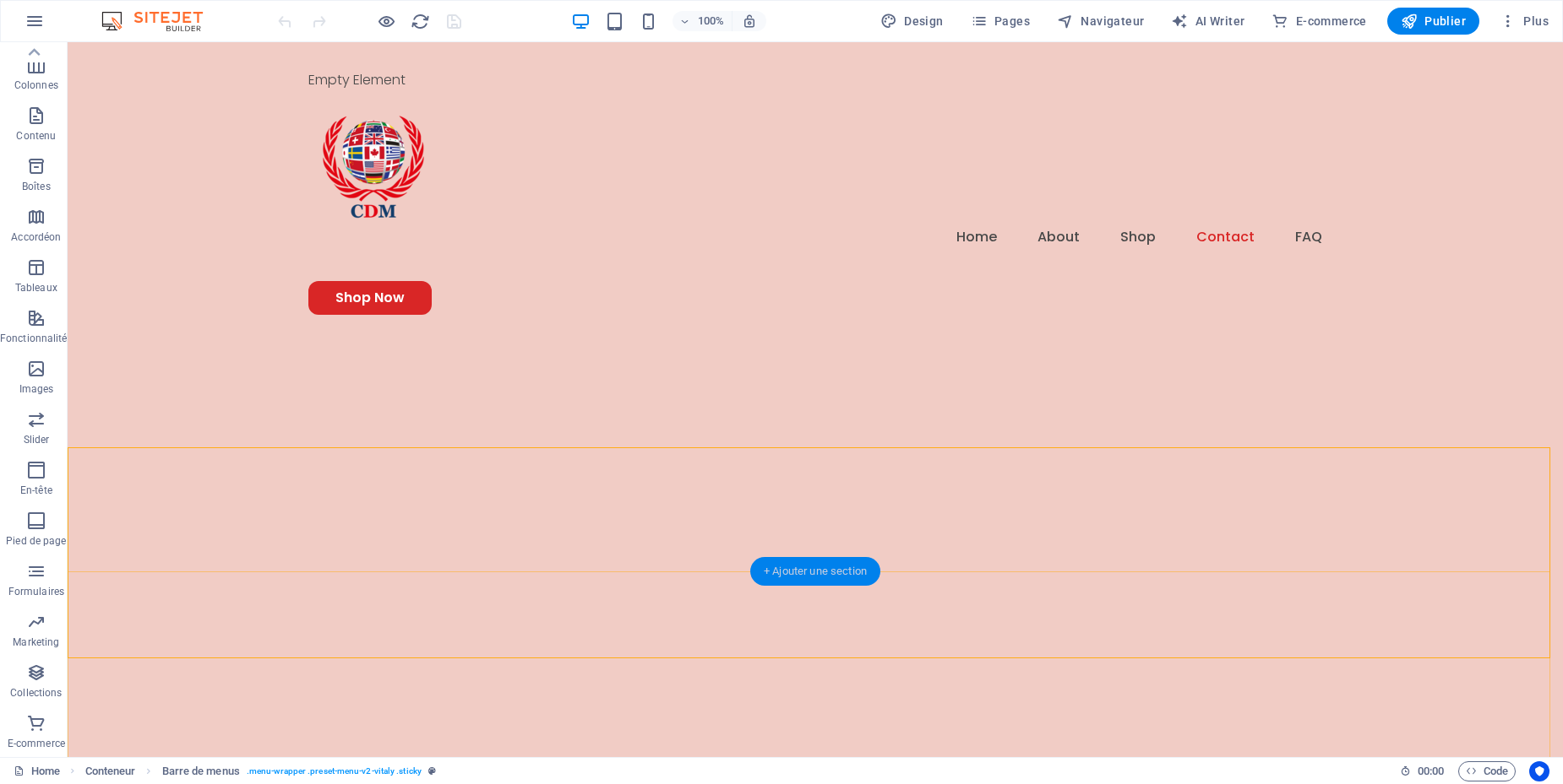
click at [828, 571] on div "+ Ajouter une section" at bounding box center [815, 572] width 130 height 29
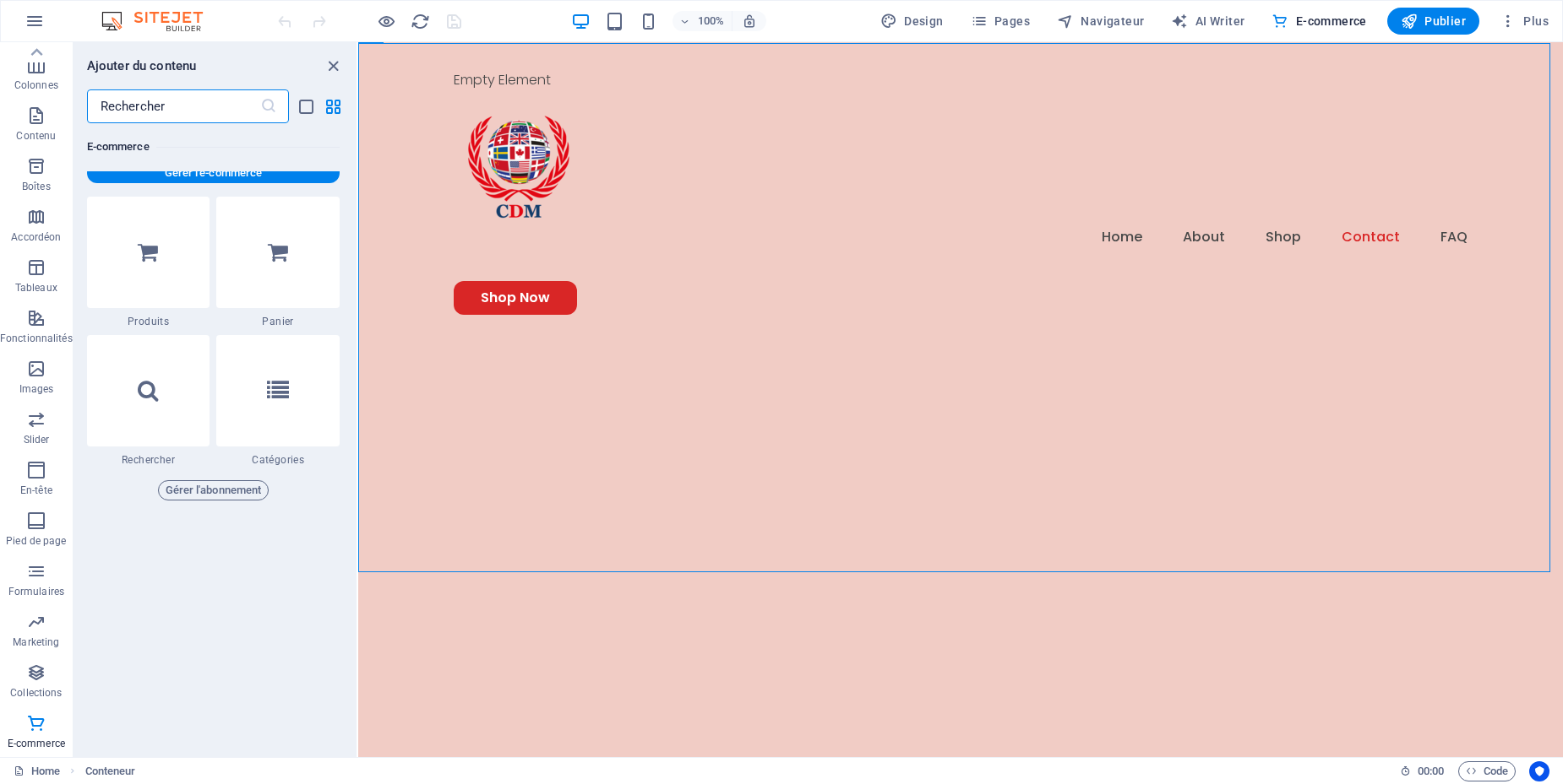
scroll to position [16261, 0]
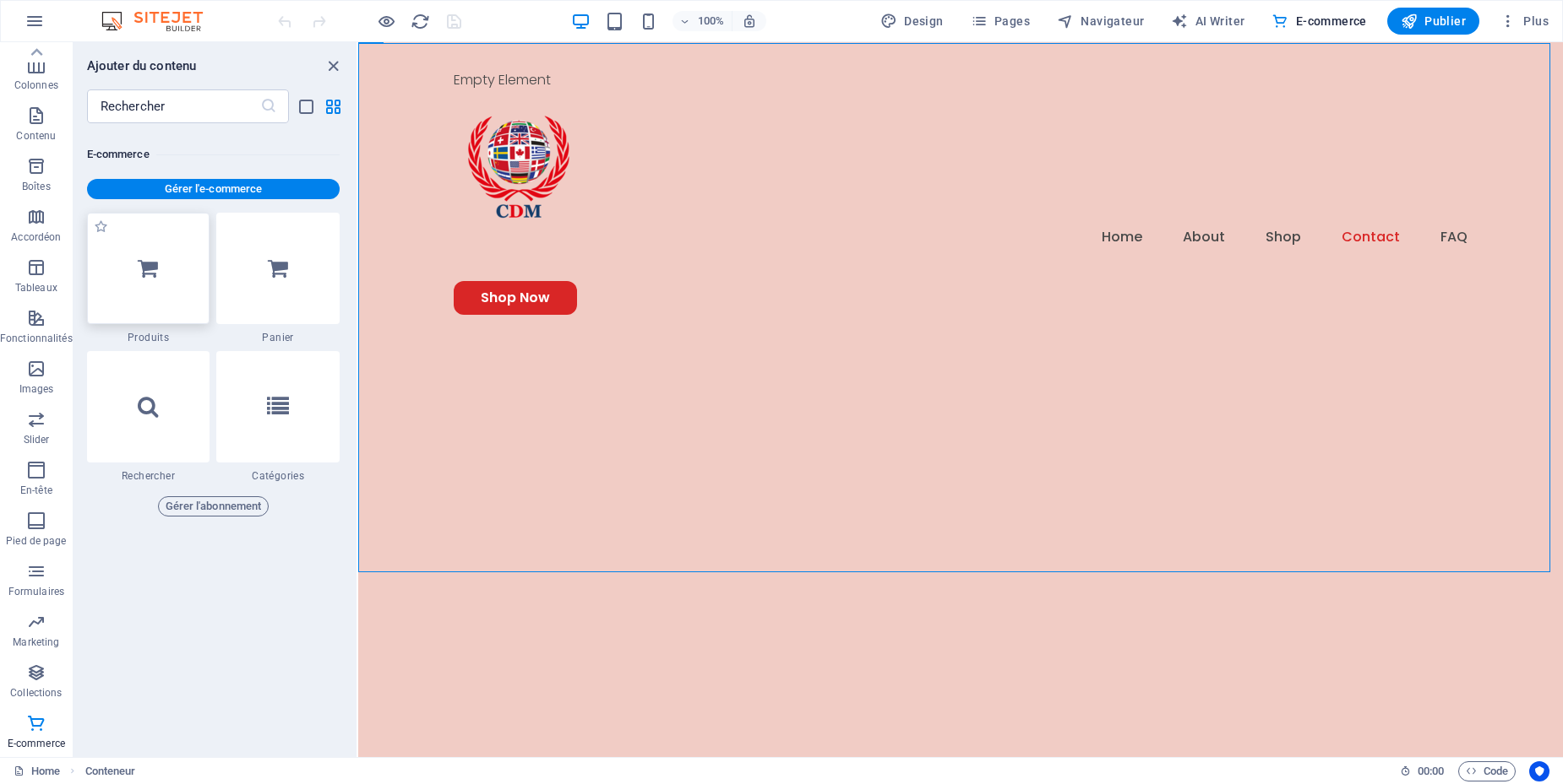
click at [170, 286] on div at bounding box center [148, 268] width 123 height 111
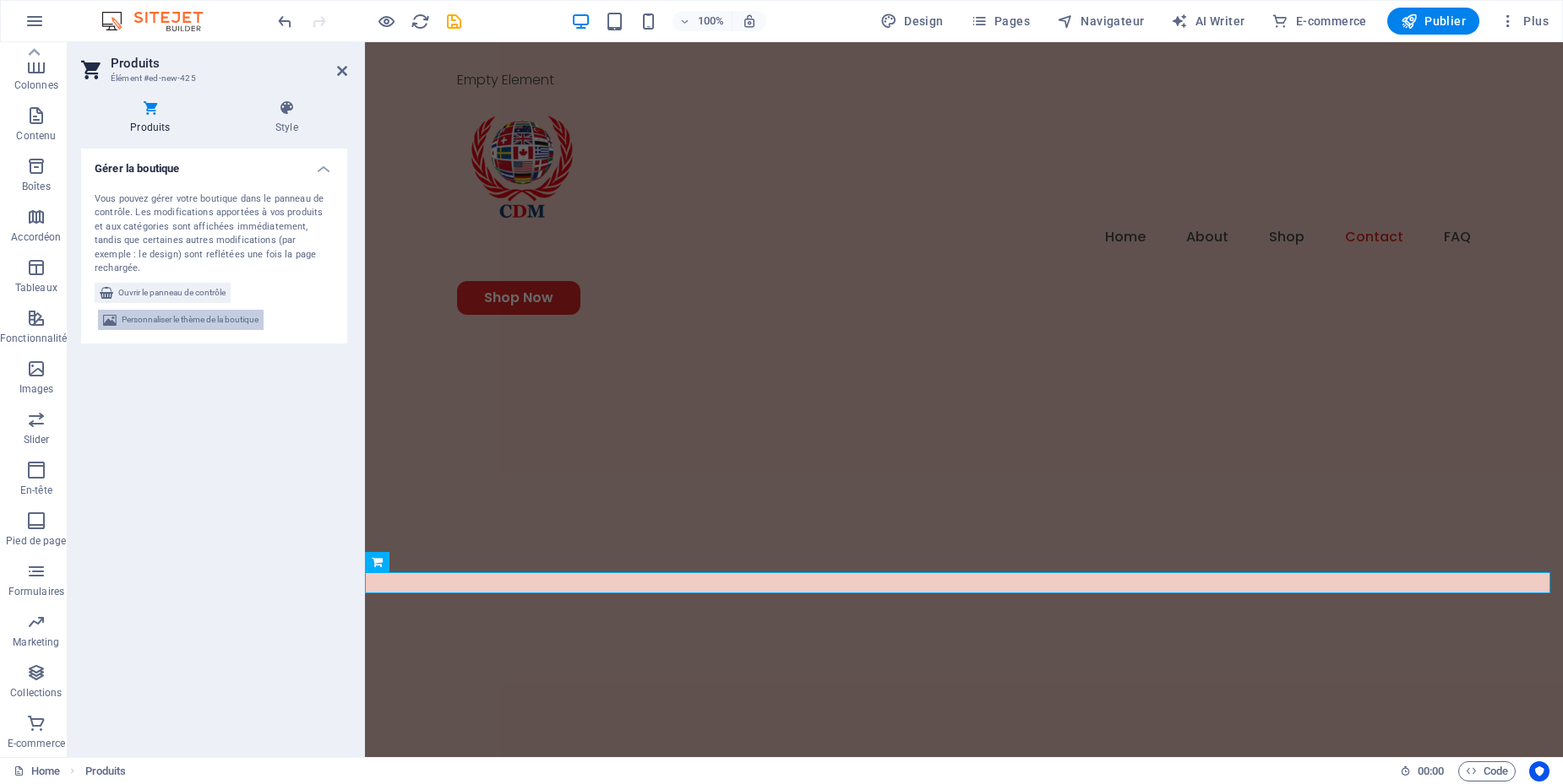
click at [230, 310] on span "Personnaliser le thème de la boutique" at bounding box center [189, 320] width 137 height 20
select select "rem"
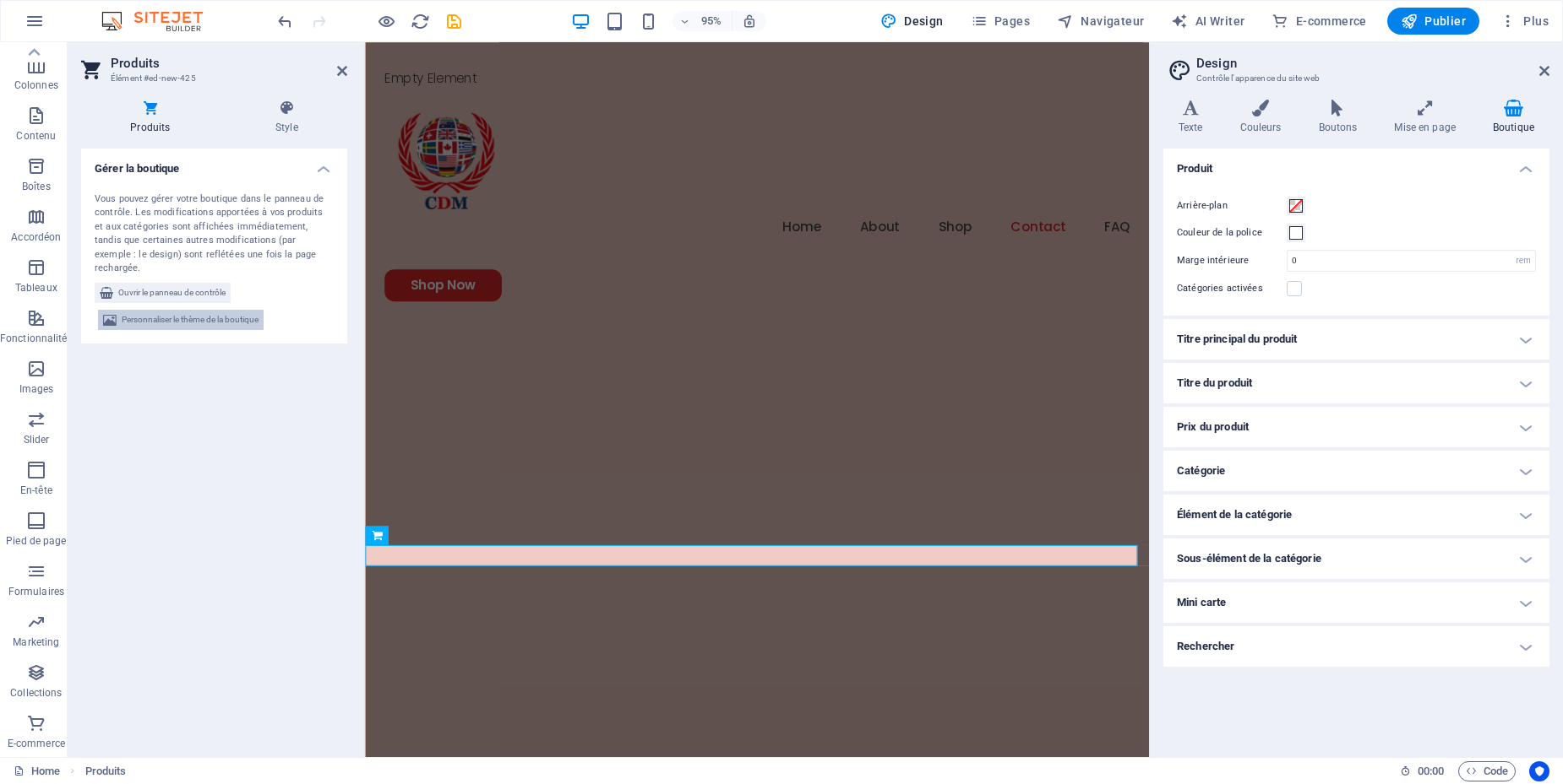
scroll to position [5341, 0]
click at [231, 286] on button "Ouvrir le panneau de contrôle" at bounding box center [162, 293] width 136 height 20
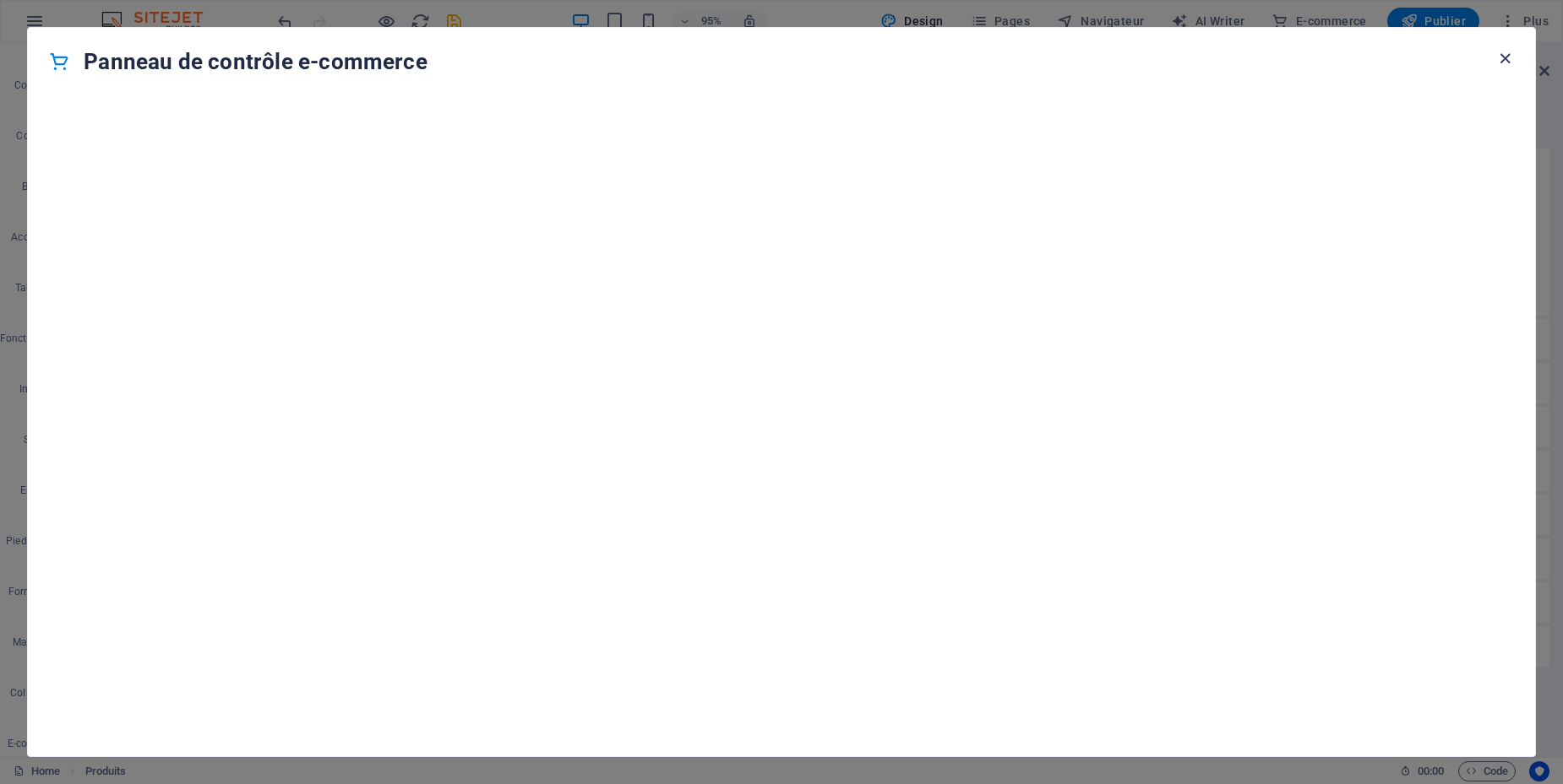
click at [1499, 57] on icon "button" at bounding box center [1504, 59] width 20 height 20
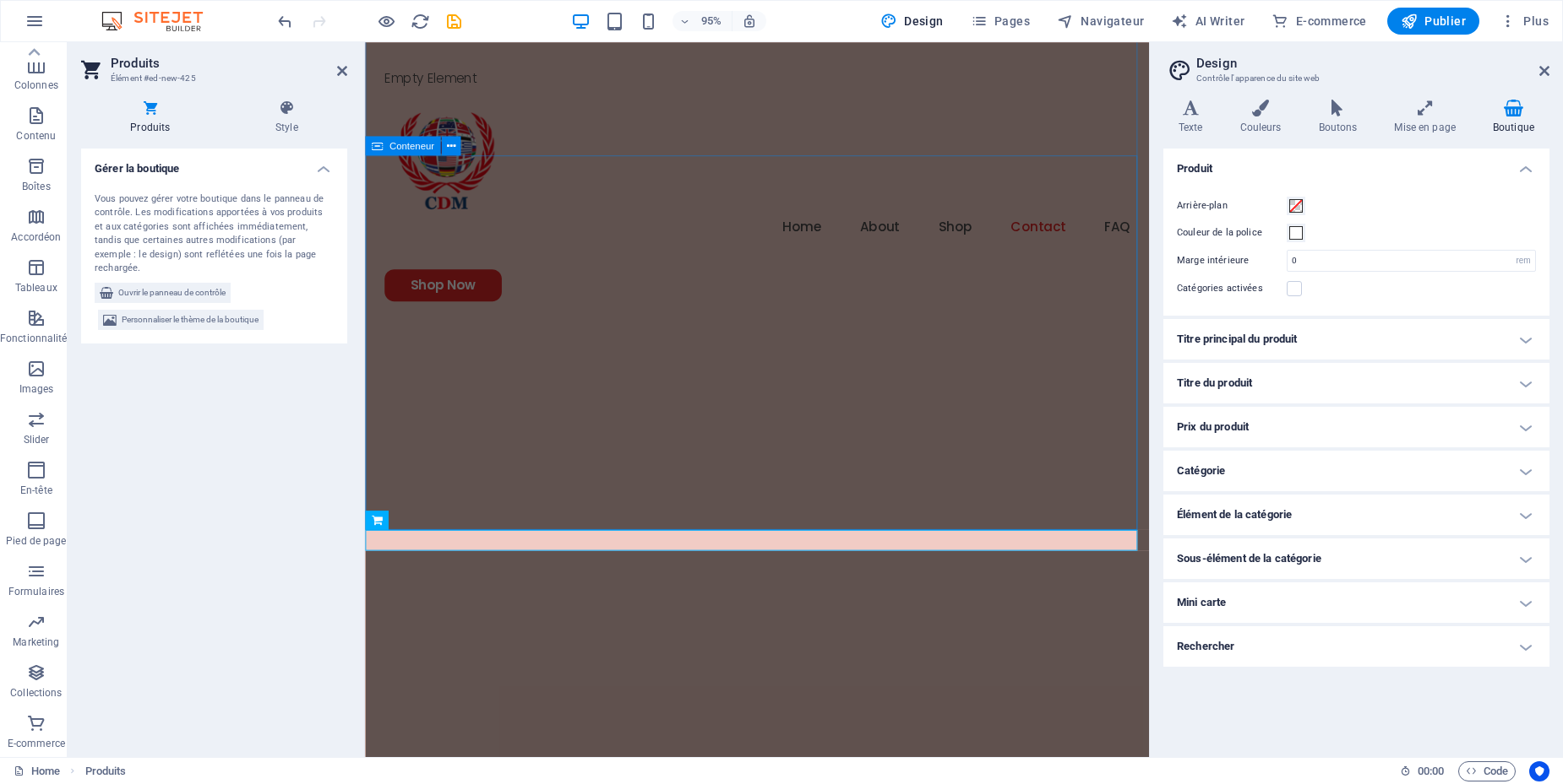
scroll to position [5443, 0]
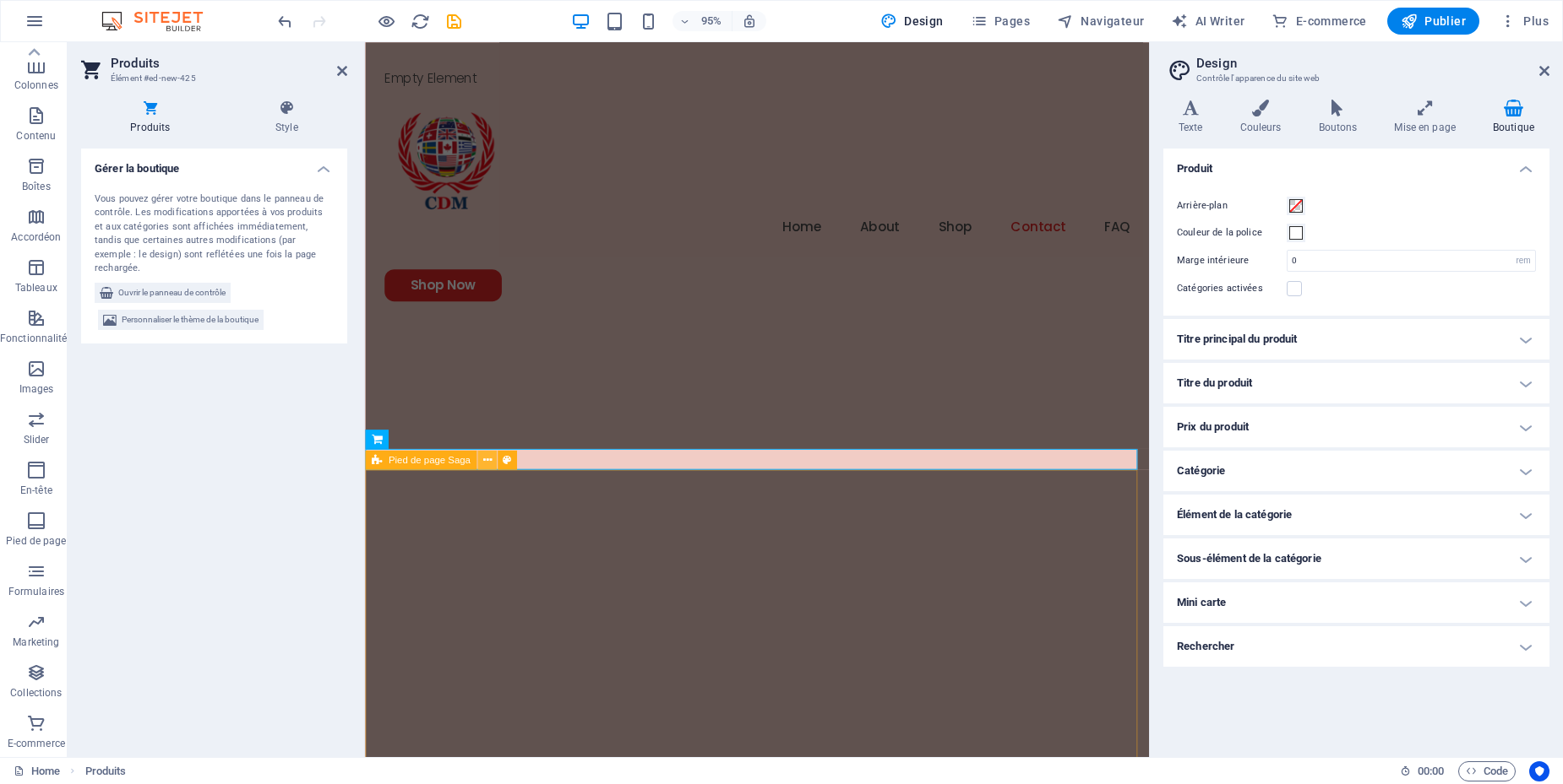
click at [492, 460] on button at bounding box center [486, 460] width 20 height 20
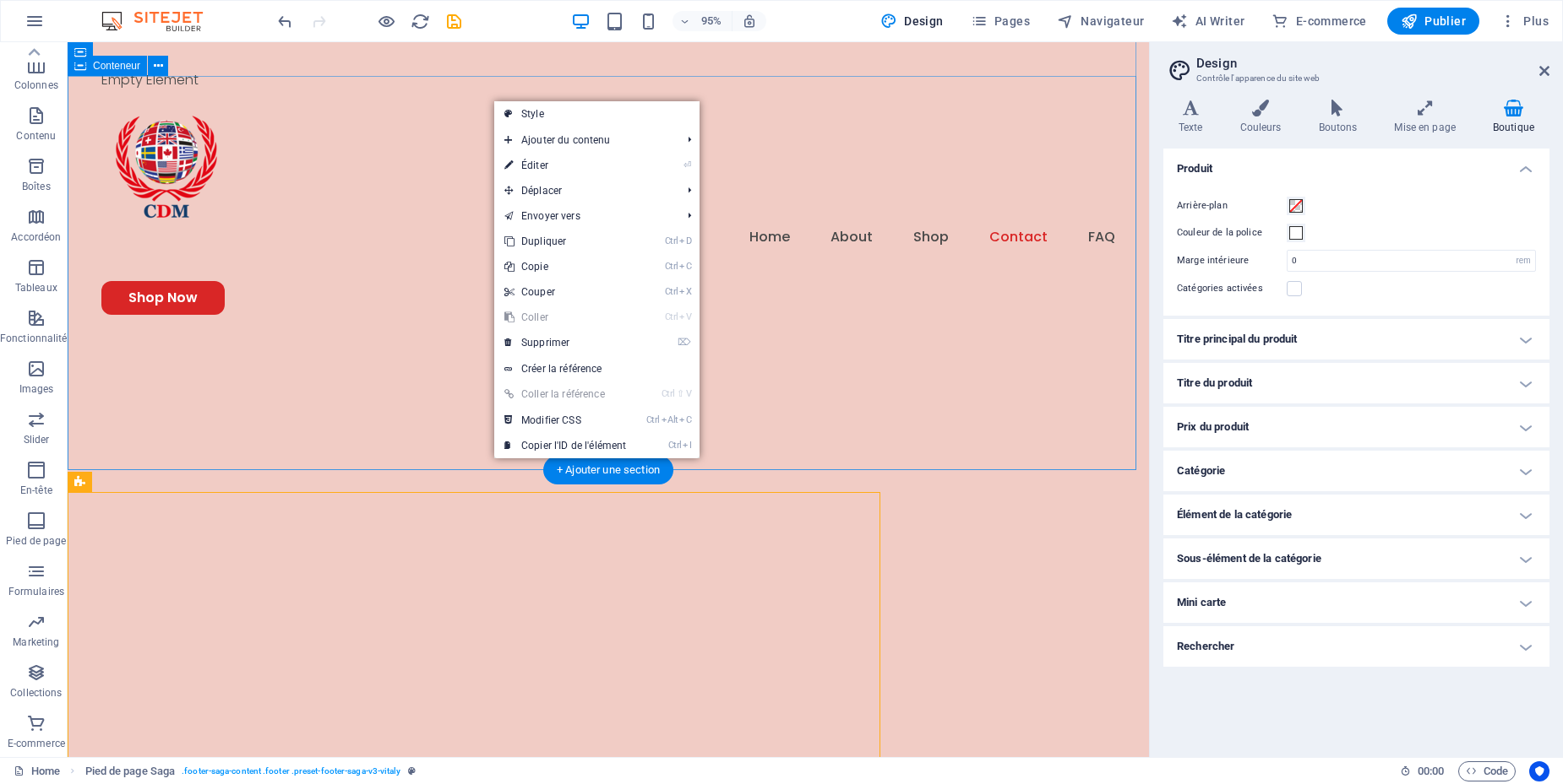
scroll to position [5334, 0]
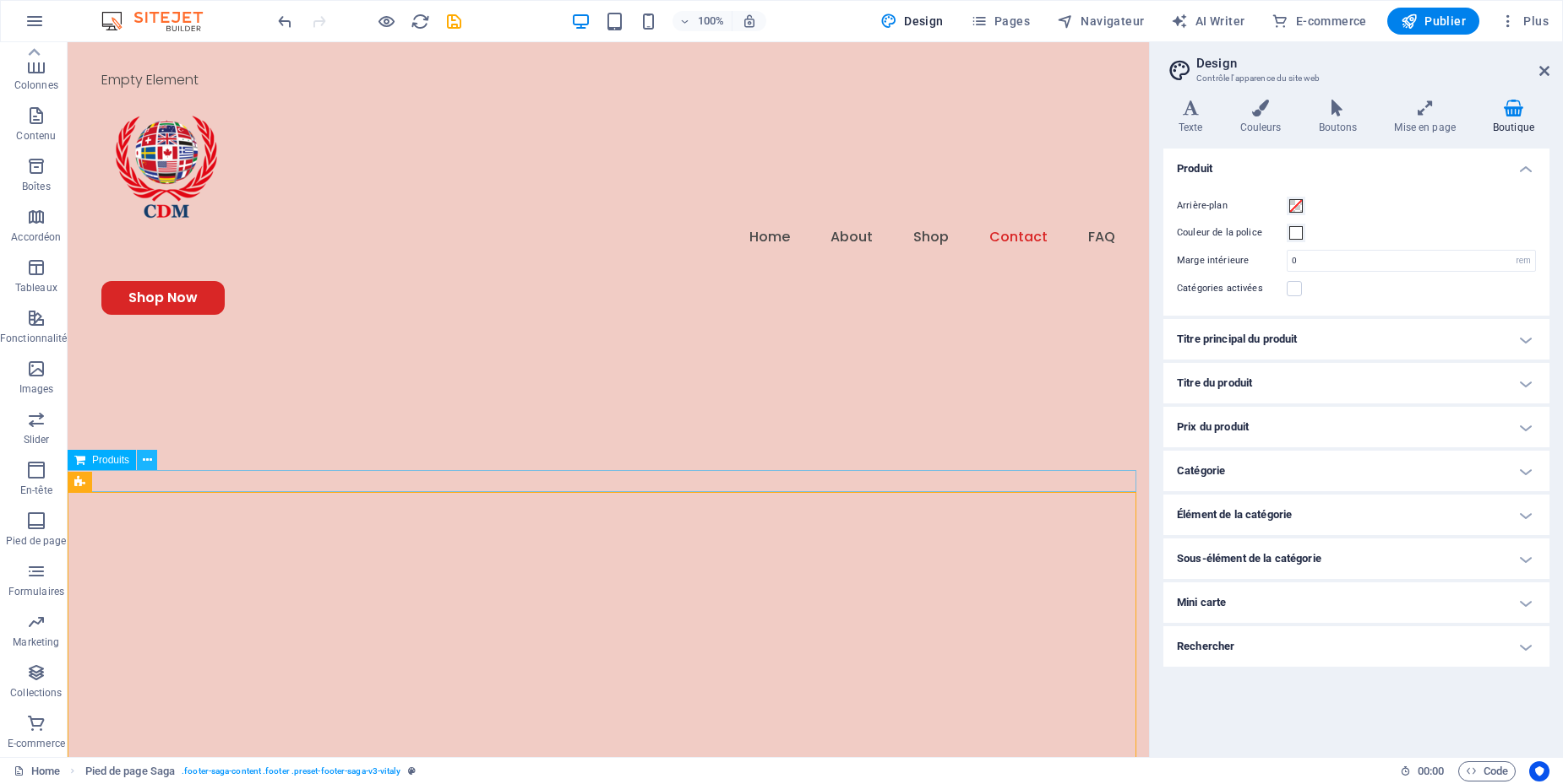
click at [146, 459] on icon at bounding box center [147, 460] width 9 height 18
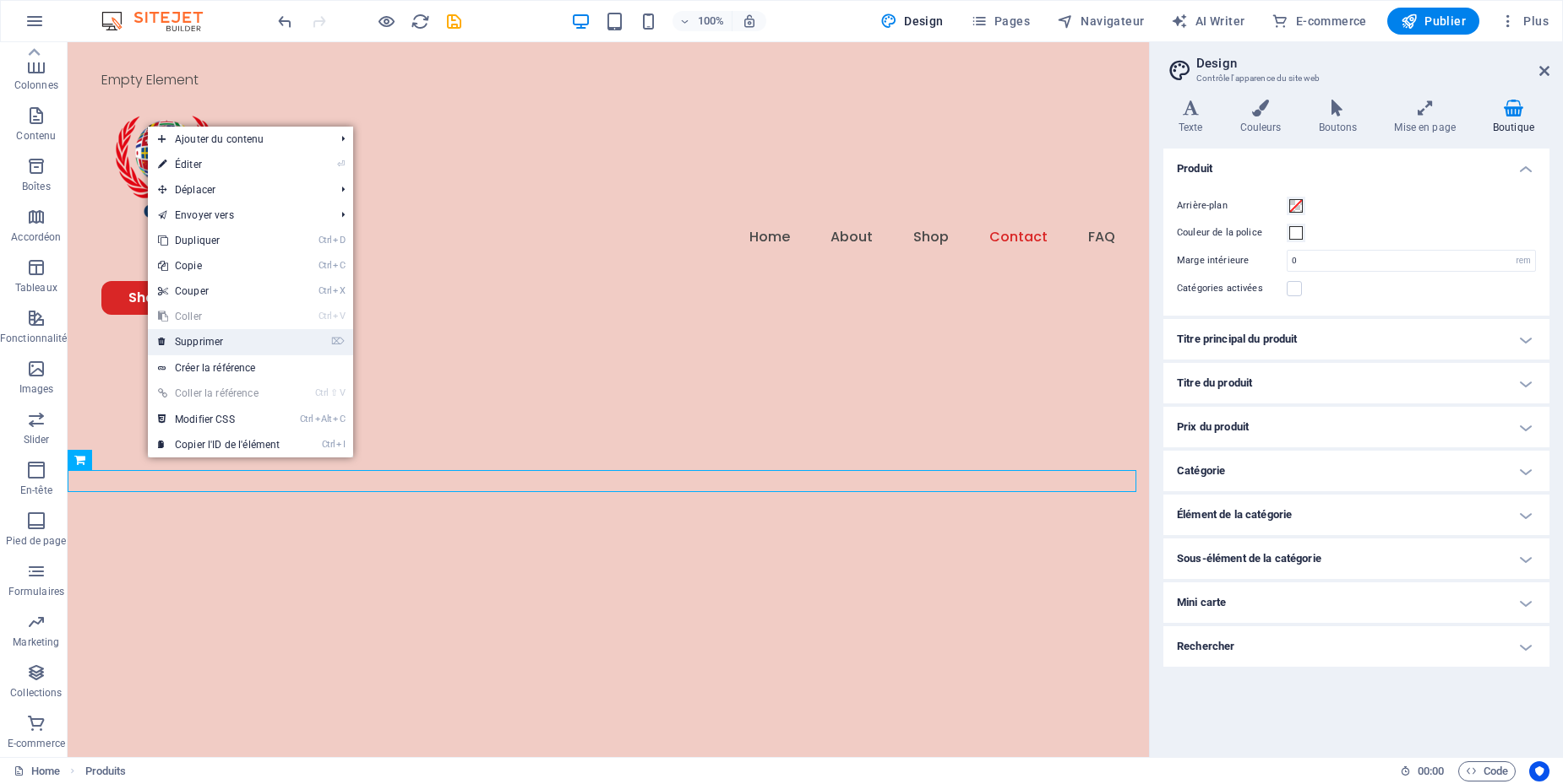
click at [268, 342] on link "⌦ Supprimer" at bounding box center [218, 342] width 142 height 25
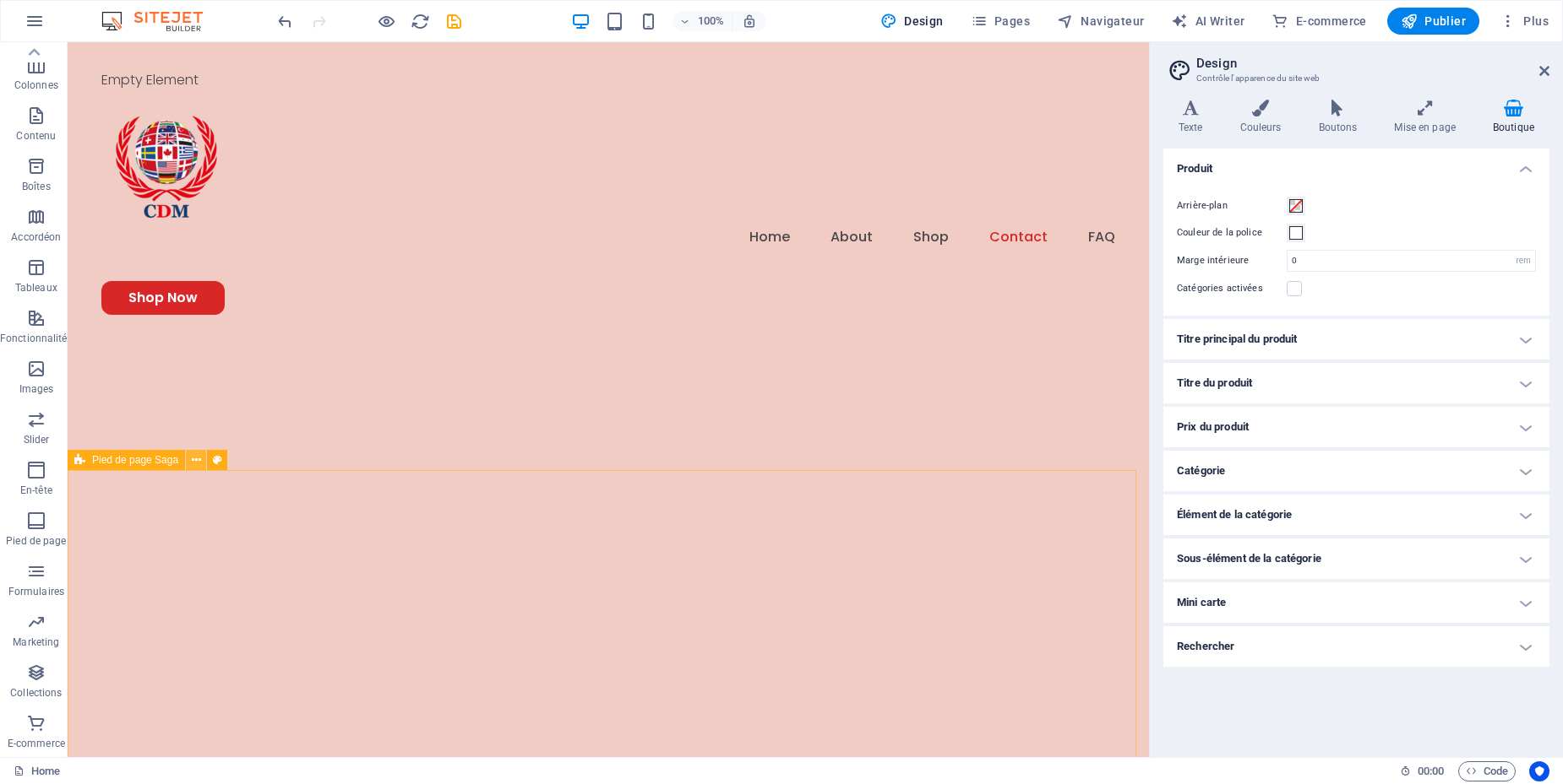
click at [194, 460] on icon at bounding box center [196, 460] width 9 height 18
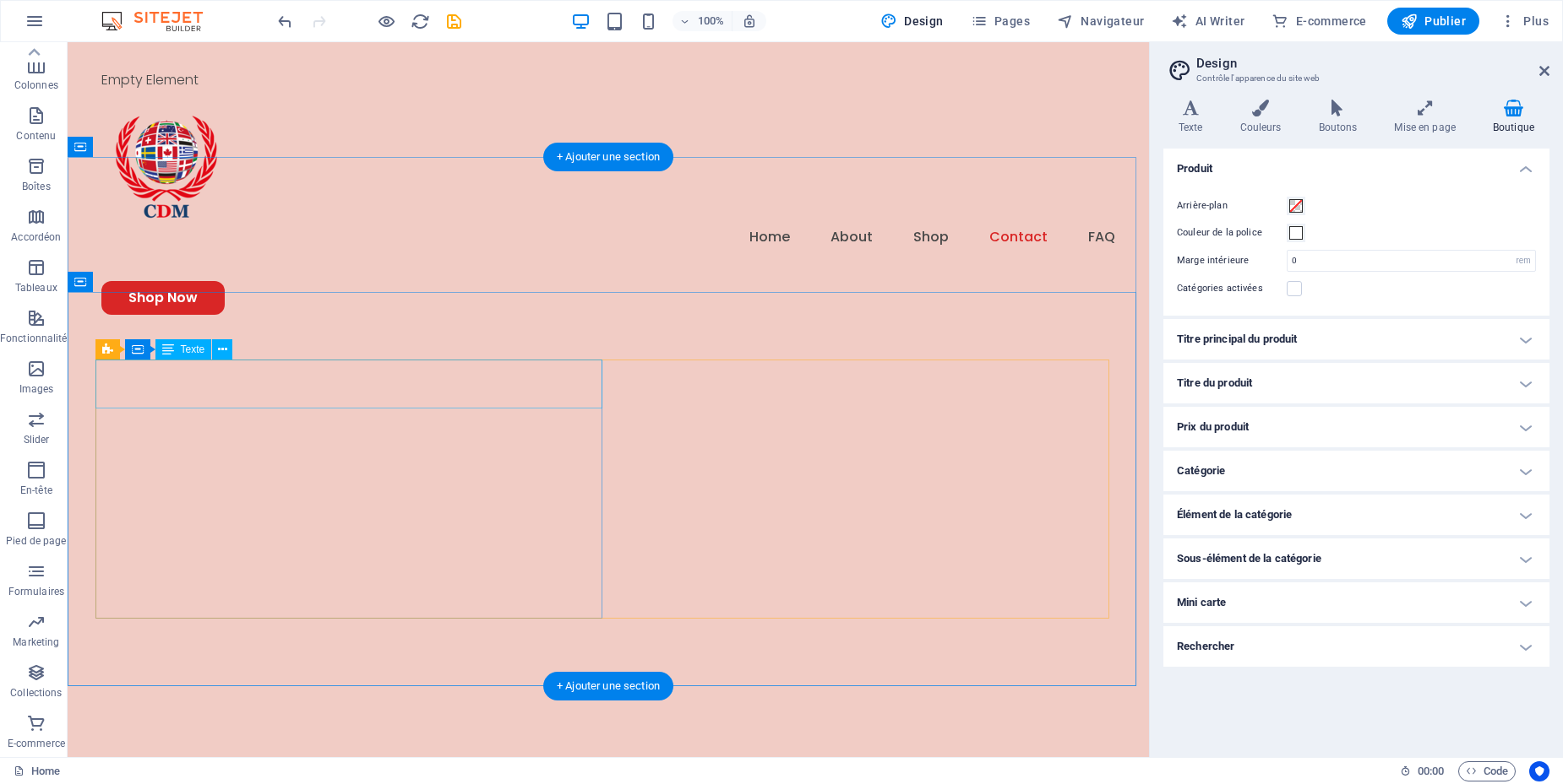
scroll to position [5638, 0]
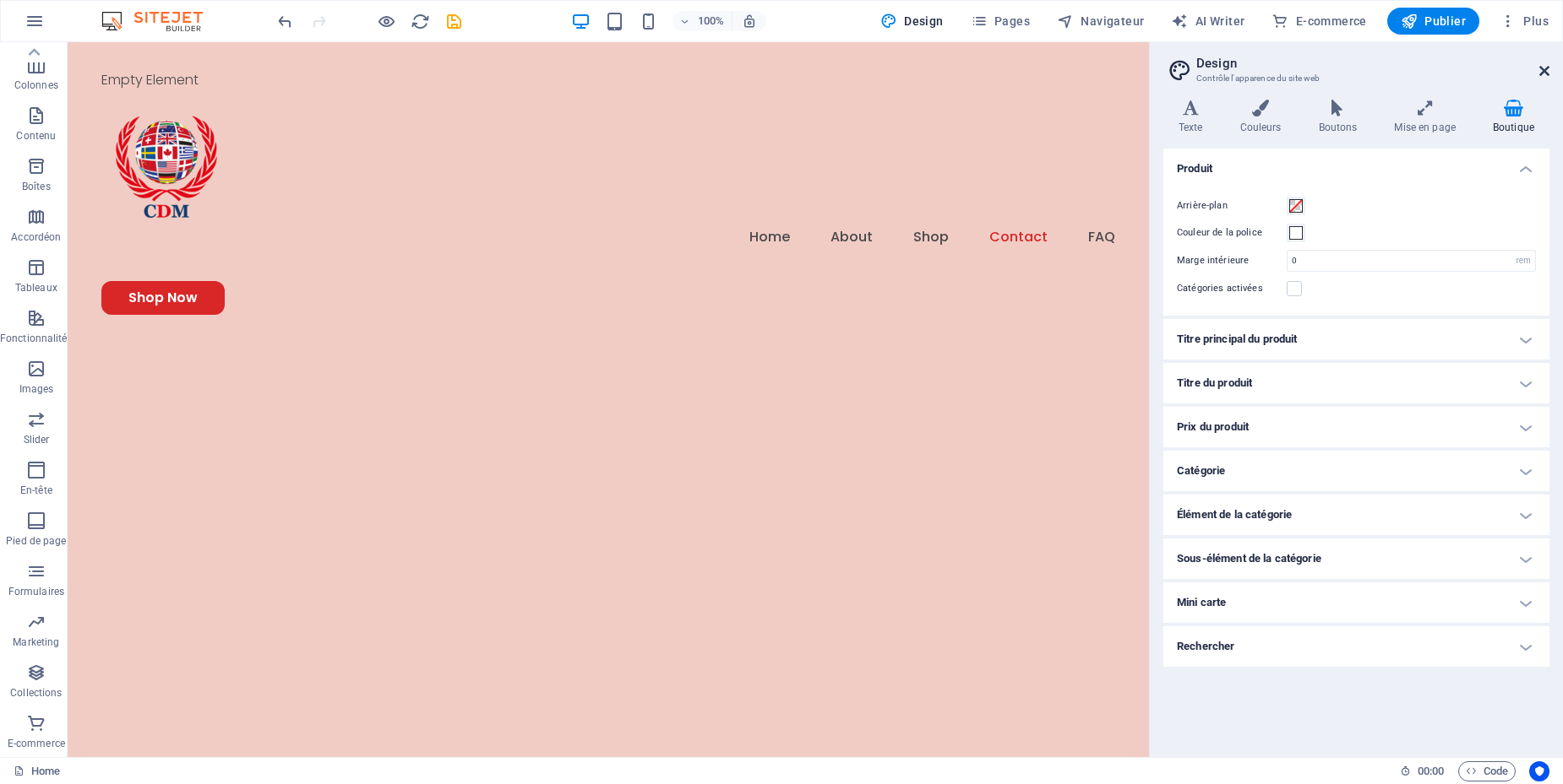
click at [1539, 73] on icon at bounding box center [1544, 71] width 10 height 14
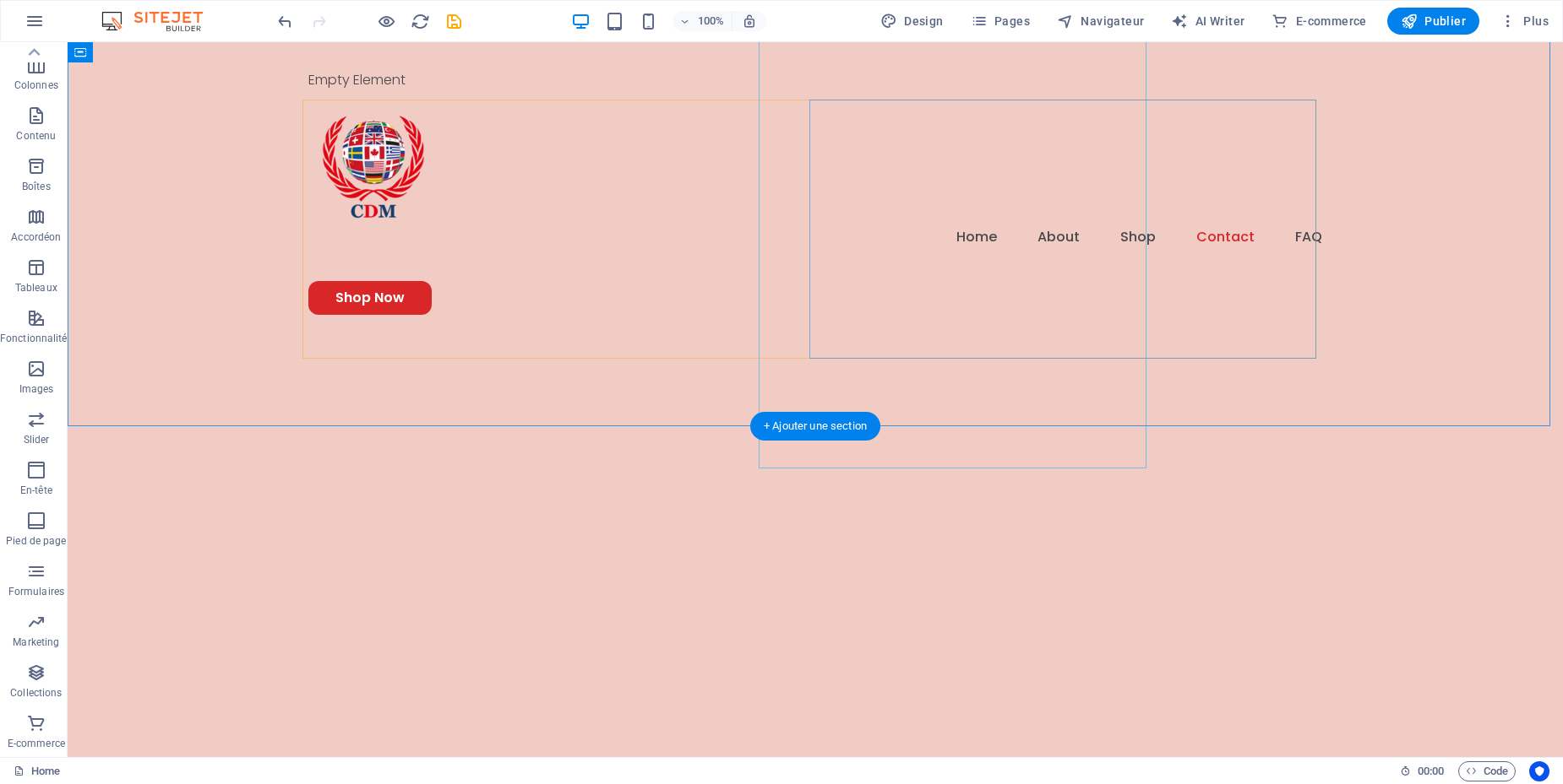
scroll to position [5291, 0]
click at [22, 732] on span "E-commerce" at bounding box center [37, 734] width 73 height 41
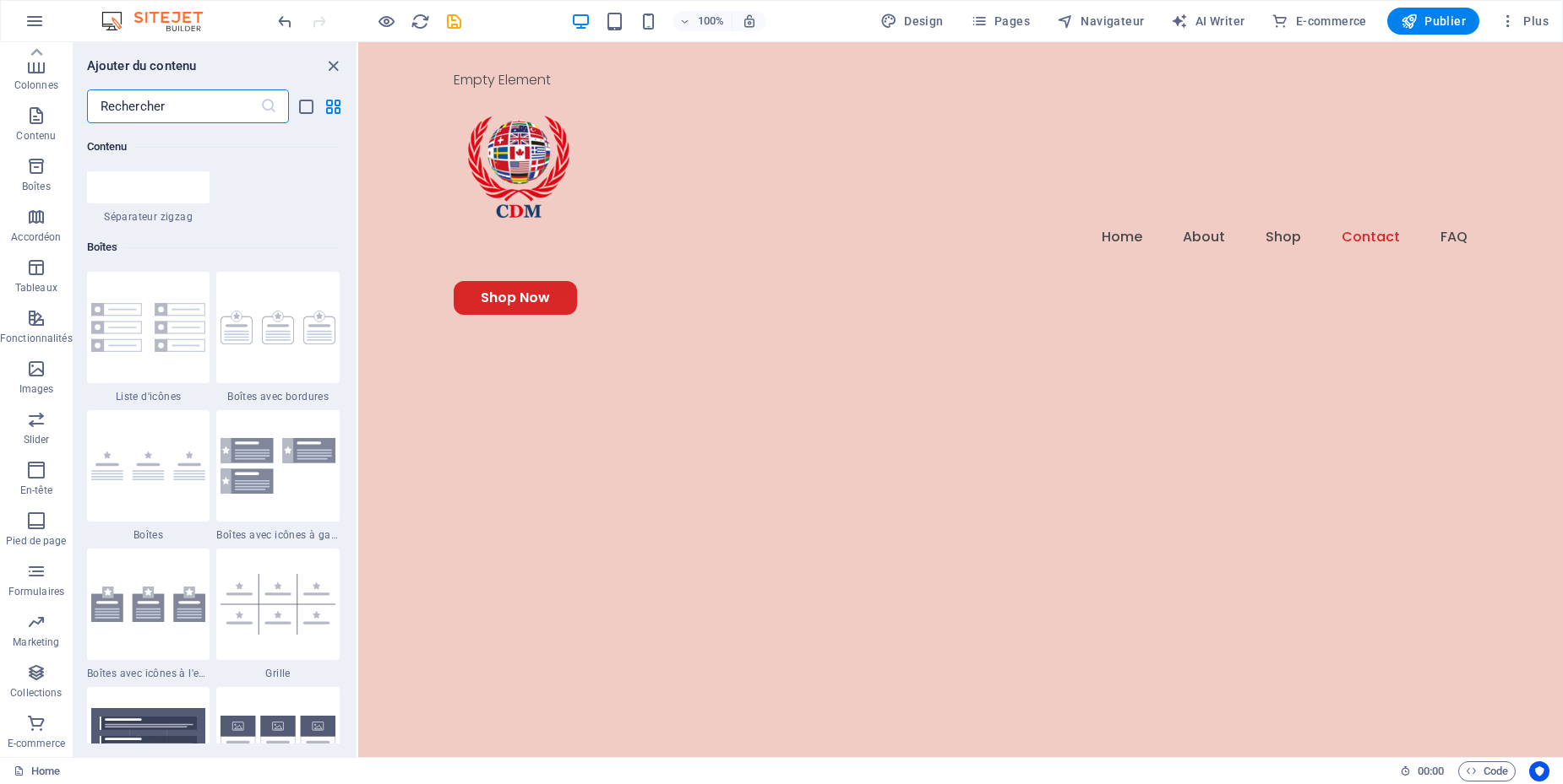
scroll to position [16269, 0]
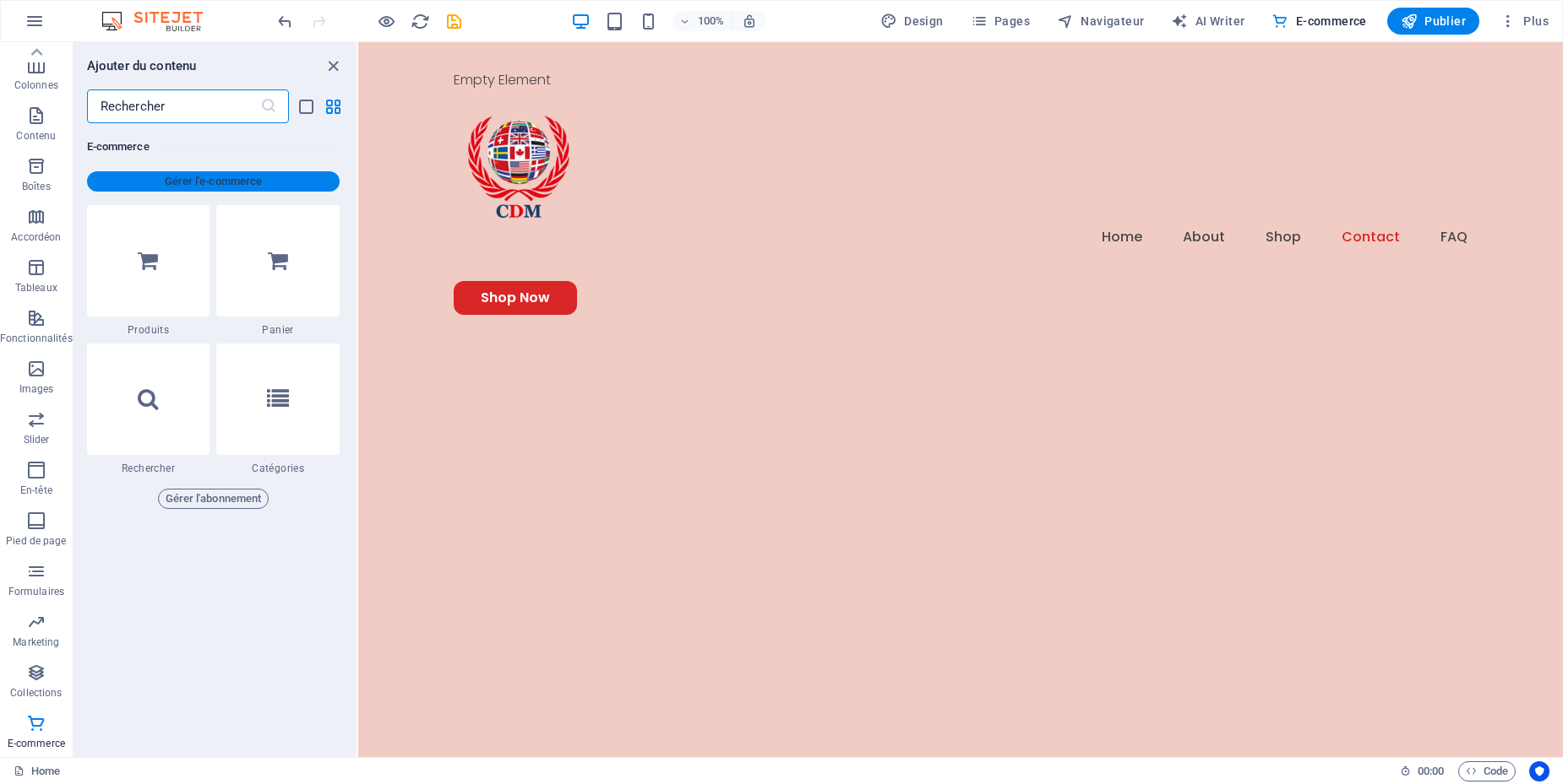
click at [264, 186] on span "Gérer l'e-commerce" at bounding box center [213, 182] width 239 height 20
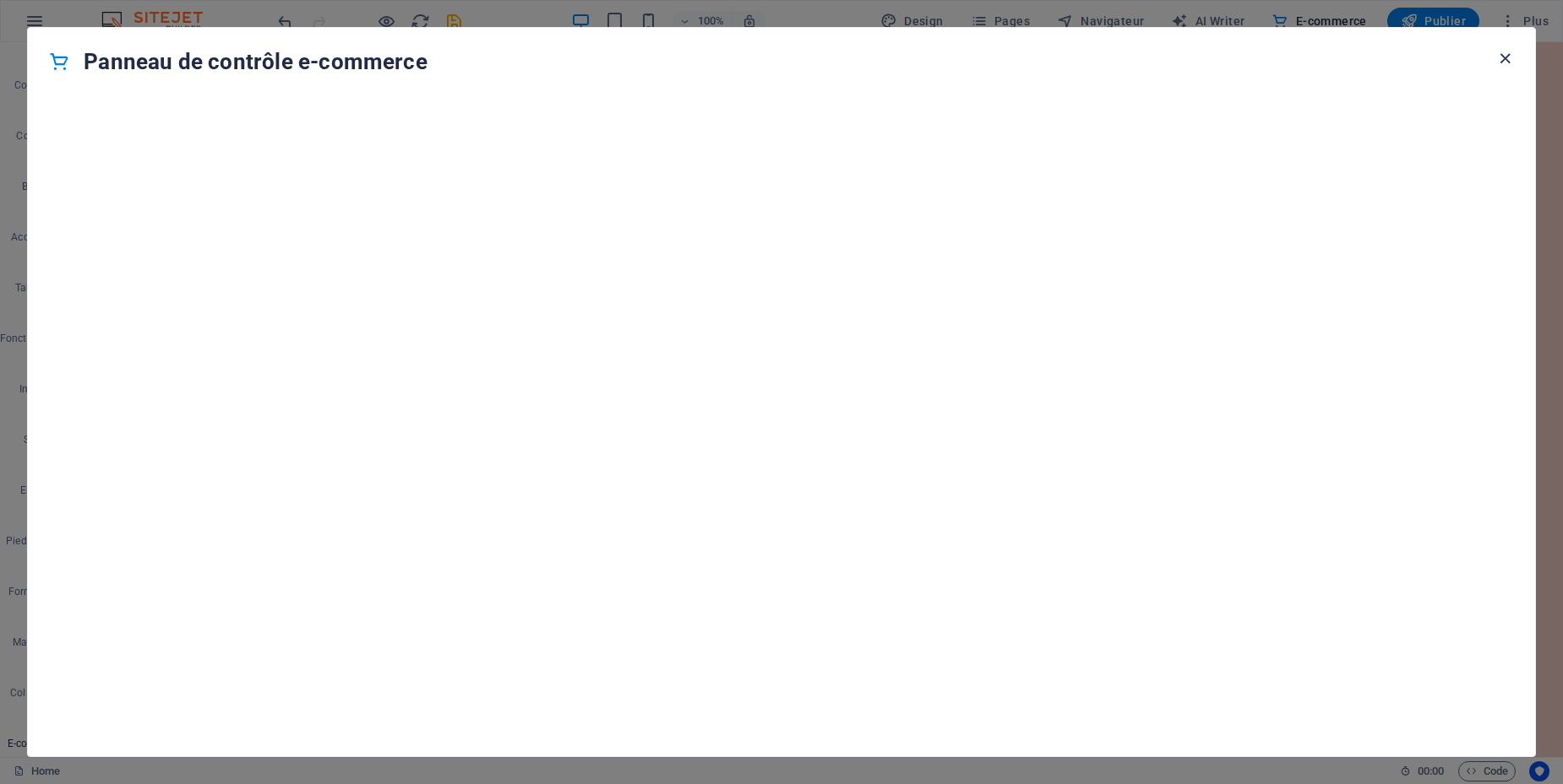
click at [1506, 59] on icon "button" at bounding box center [1504, 59] width 20 height 20
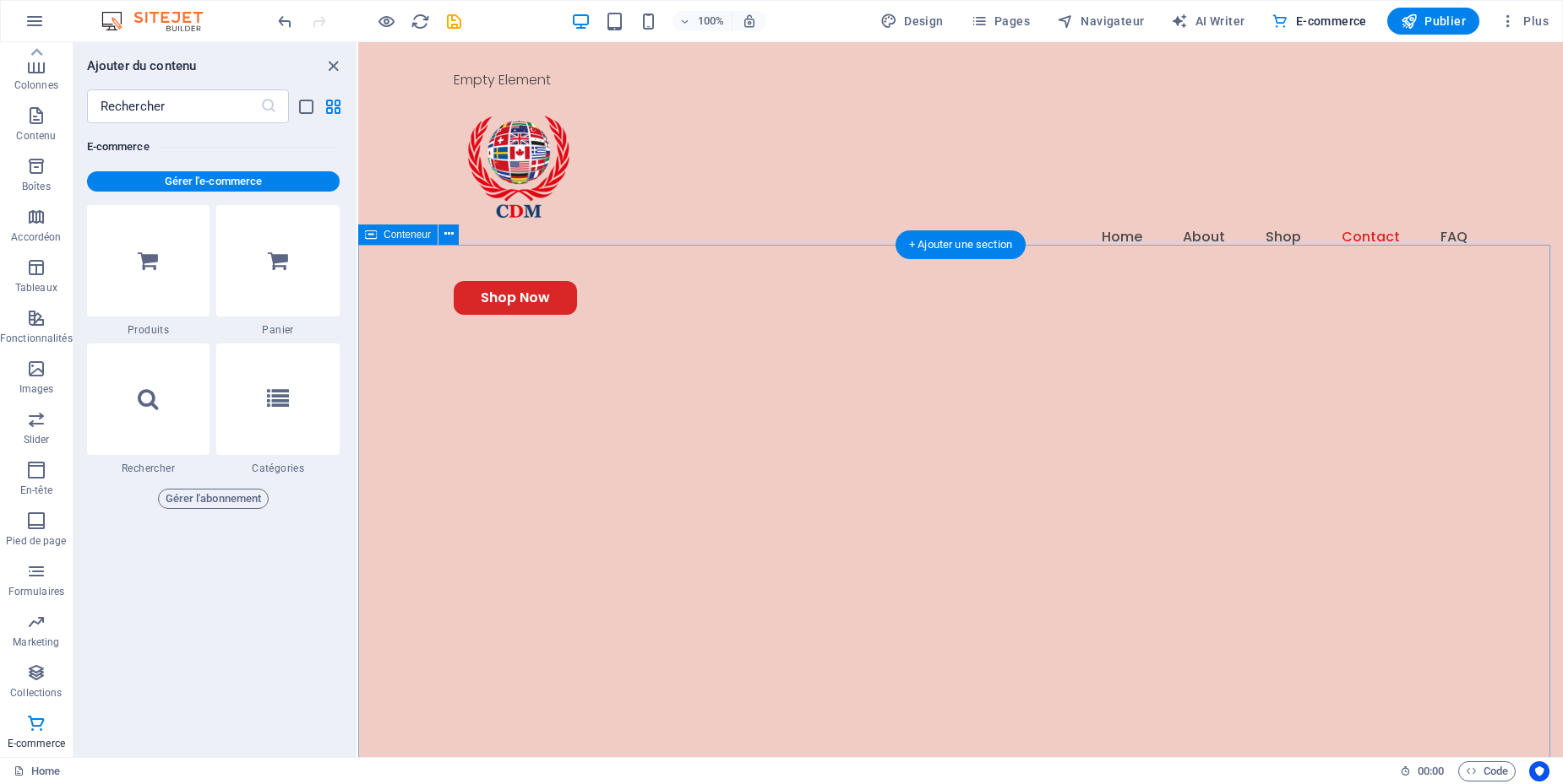
scroll to position [5617, 0]
